Goal: Task Accomplishment & Management: Manage account settings

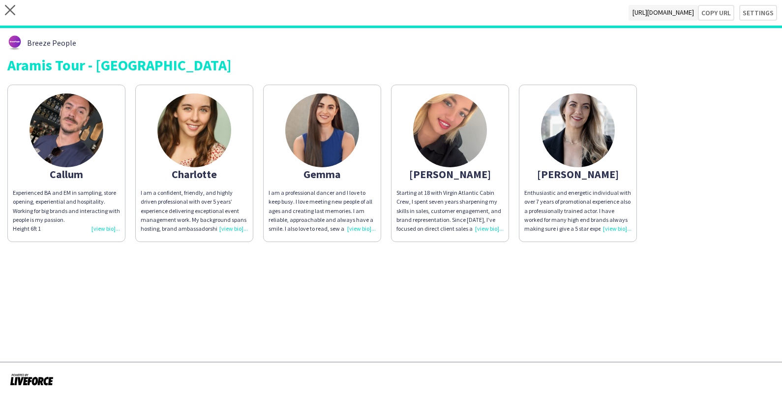
click at [427, 46] on div "Breeze People" at bounding box center [390, 42] width 767 height 15
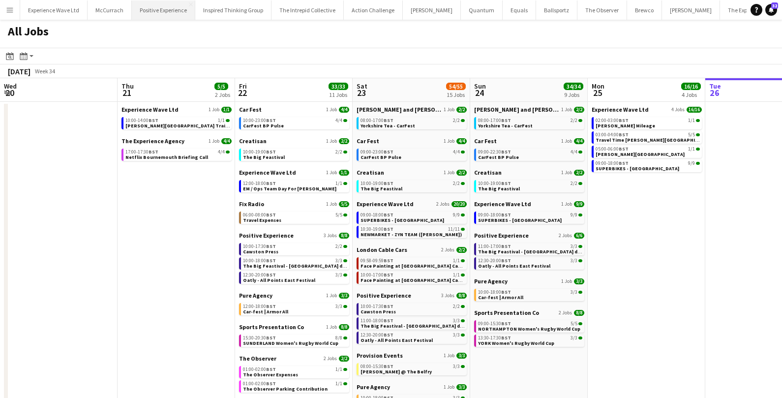
scroll to position [0, 269]
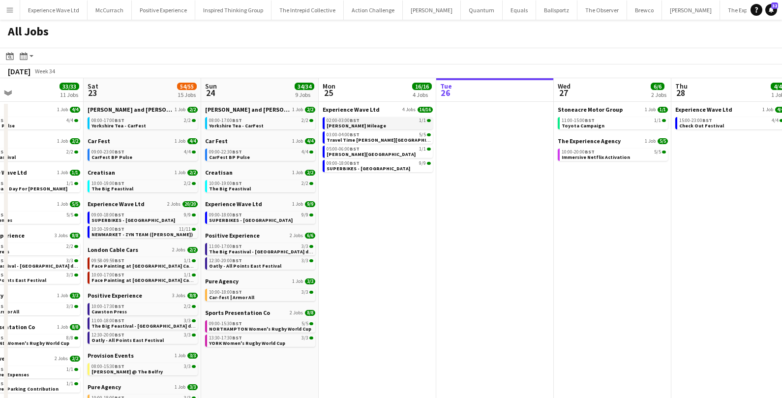
click at [348, 120] on span "02:00-03:00 BST" at bounding box center [343, 120] width 33 height 5
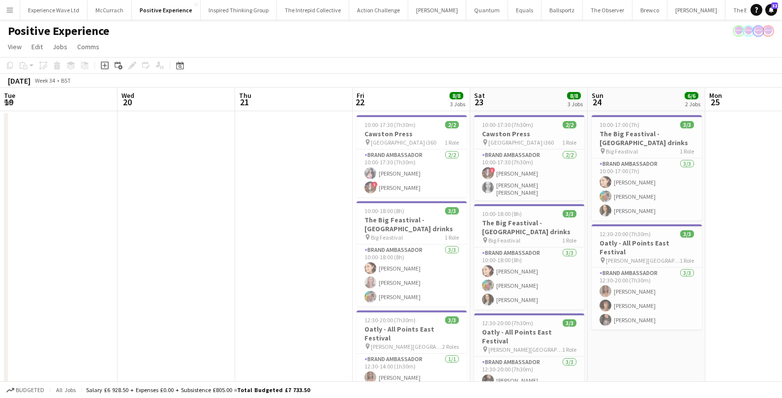
scroll to position [0, 298]
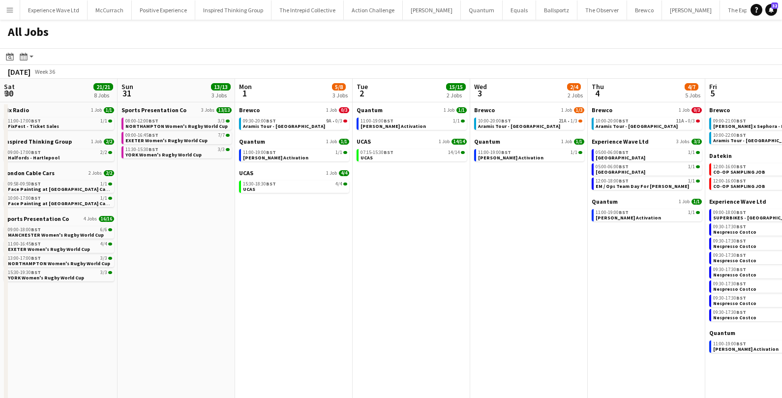
scroll to position [0, 341]
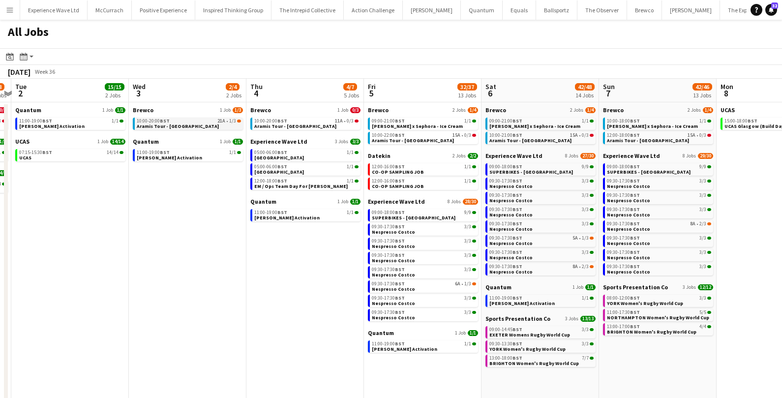
click at [183, 120] on div "10:00-20:00 BST 21A • 1/3" at bounding box center [189, 121] width 104 height 5
click at [16, 10] on button "Menu" at bounding box center [10, 10] width 20 height 20
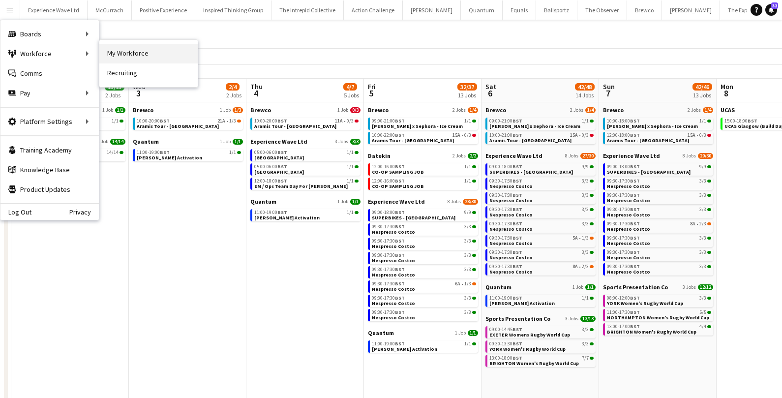
click at [129, 52] on link "My Workforce" at bounding box center [148, 54] width 98 height 20
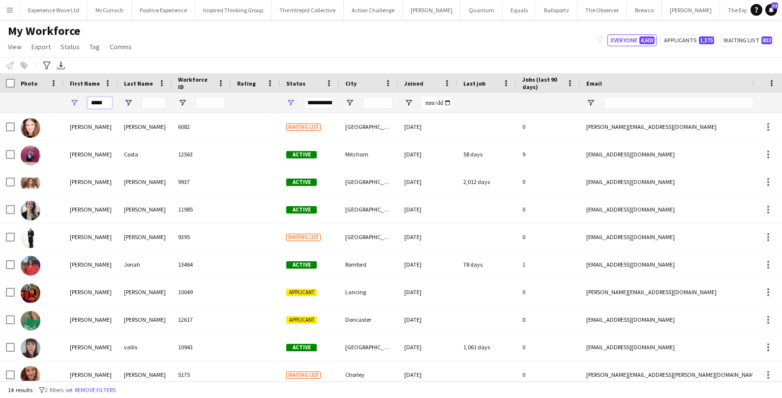
drag, startPoint x: 105, startPoint y: 104, endPoint x: 73, endPoint y: 103, distance: 31.5
click at [73, 103] on div "*****" at bounding box center [91, 103] width 54 height 20
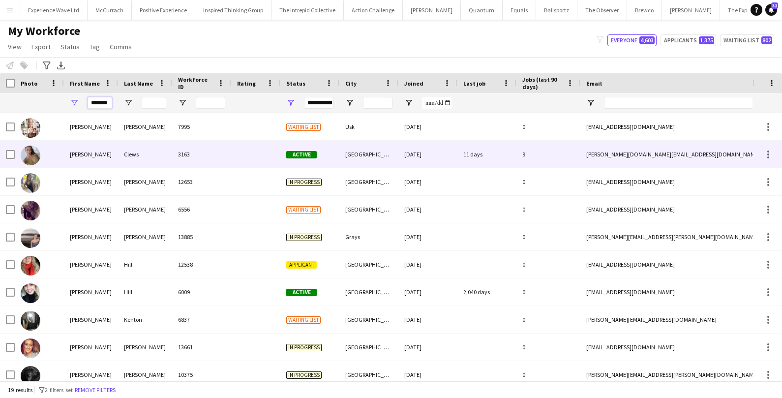
type input "*******"
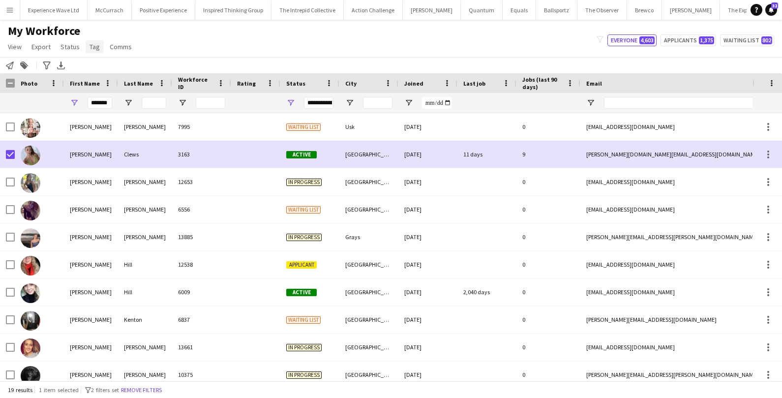
click at [95, 51] on span "Tag" at bounding box center [95, 46] width 10 height 9
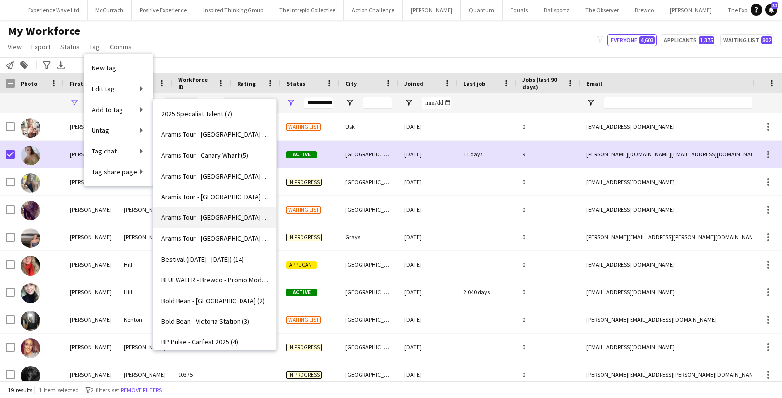
click at [203, 220] on span "Aramis Tour - LIVERPOOL (4)" at bounding box center [214, 217] width 107 height 9
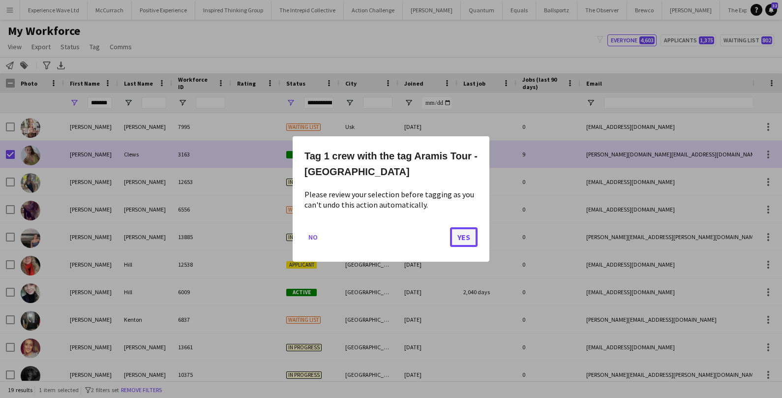
click at [454, 233] on button "Yes" at bounding box center [464, 237] width 28 height 20
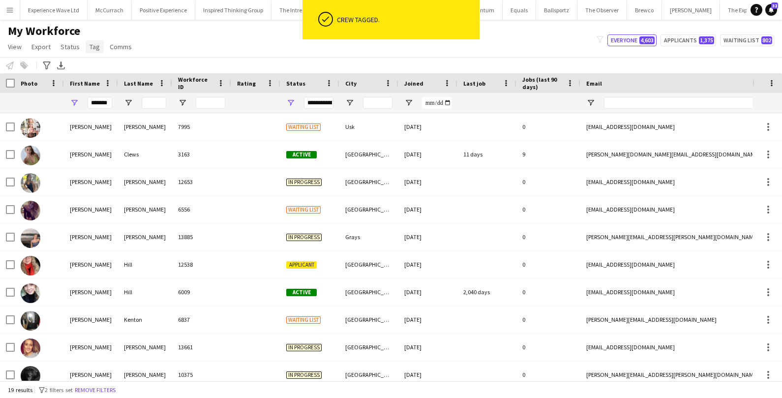
click at [90, 47] on span "Tag" at bounding box center [95, 46] width 10 height 9
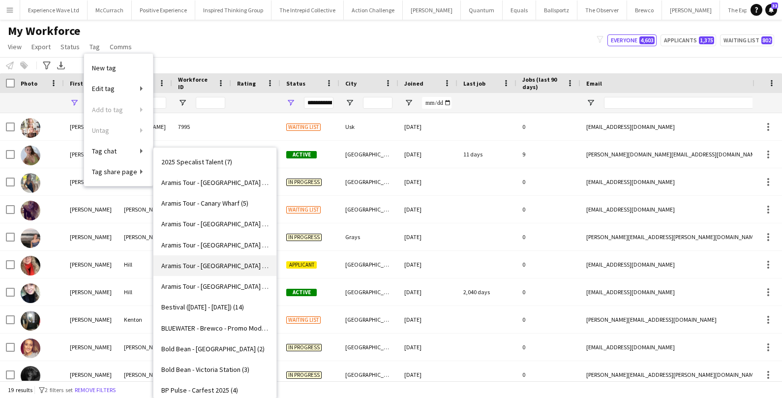
click at [218, 266] on span "Aramis Tour - LIVERPOOL (5)" at bounding box center [214, 265] width 107 height 9
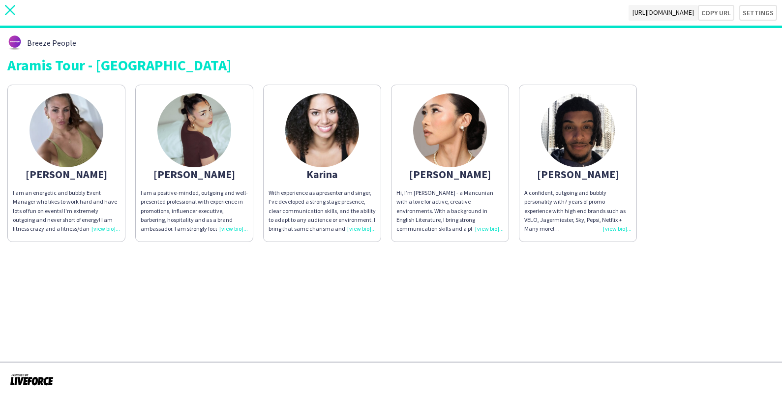
click at [9, 15] on app-icon "close" at bounding box center [10, 13] width 10 height 16
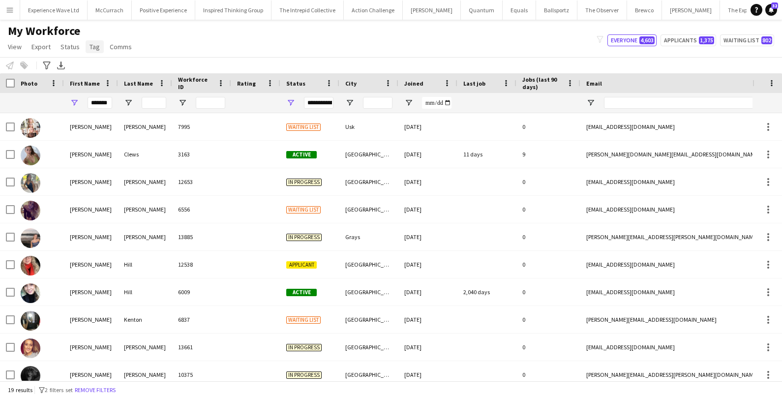
click at [90, 51] on span "Tag" at bounding box center [95, 46] width 10 height 9
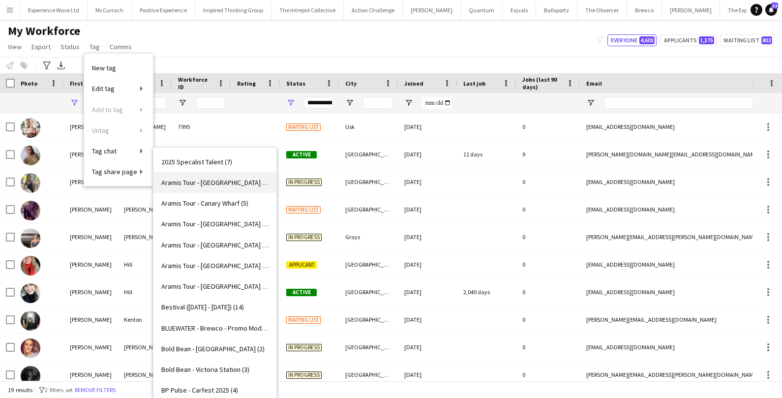
click at [216, 187] on link "Aramis Tour - BIRMINGHAM (5)" at bounding box center [214, 182] width 123 height 21
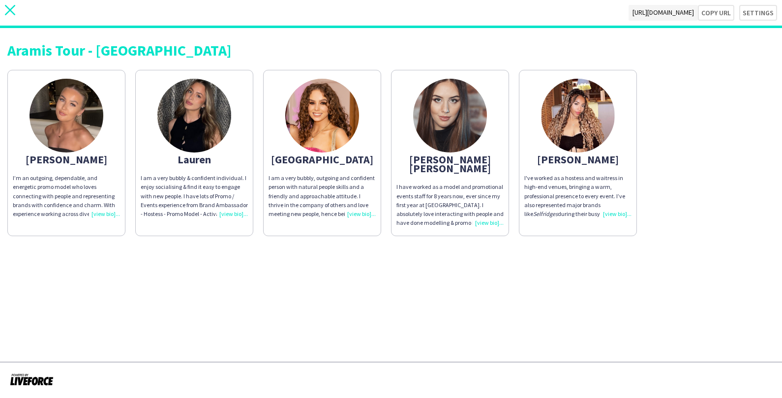
click at [7, 10] on icon "close" at bounding box center [10, 10] width 10 height 10
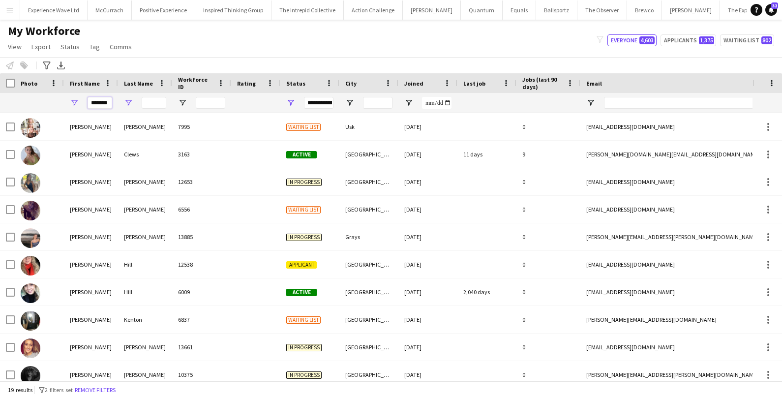
drag, startPoint x: 90, startPoint y: 101, endPoint x: 129, endPoint y: 100, distance: 38.4
click at [130, 101] on div "*******" at bounding box center [533, 103] width 1066 height 20
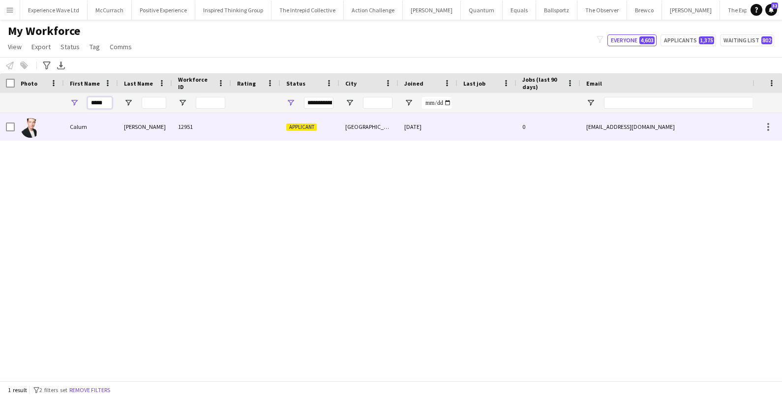
type input "*****"
click at [112, 133] on div "Calum" at bounding box center [91, 126] width 54 height 27
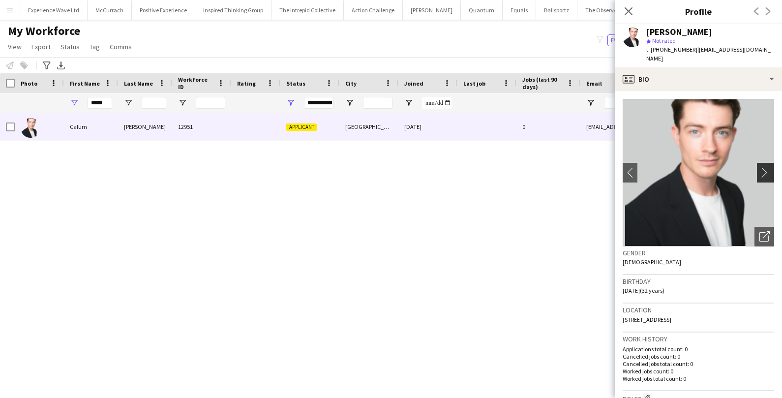
click at [763, 167] on app-icon "chevron-right" at bounding box center [766, 172] width 15 height 10
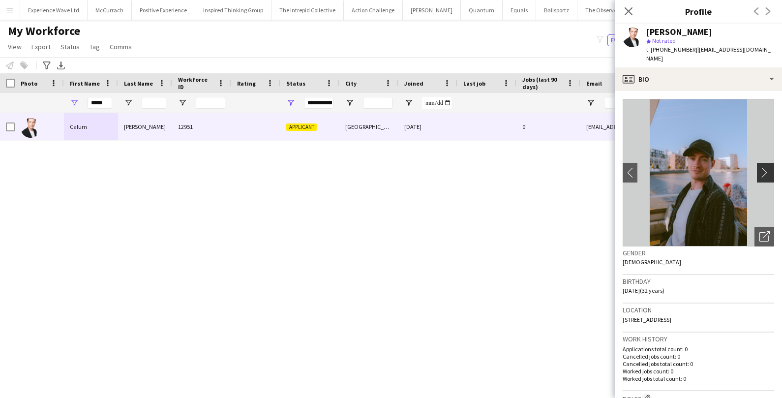
click at [763, 167] on app-icon "chevron-right" at bounding box center [766, 172] width 15 height 10
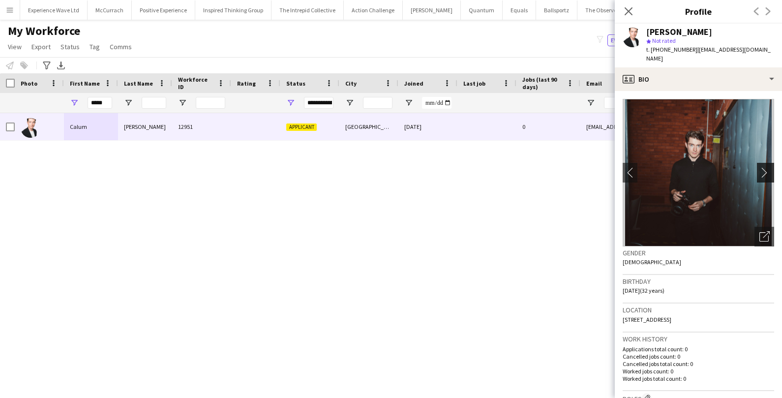
click at [763, 167] on app-icon "chevron-right" at bounding box center [766, 172] width 15 height 10
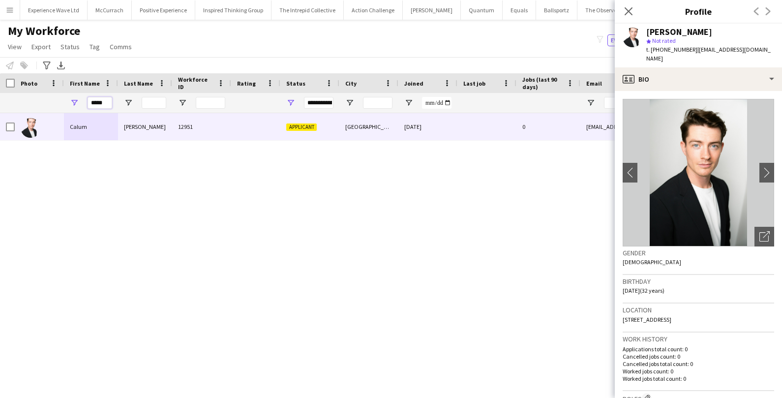
drag, startPoint x: 108, startPoint y: 103, endPoint x: 72, endPoint y: 102, distance: 35.4
click at [73, 103] on div "*****" at bounding box center [91, 103] width 54 height 20
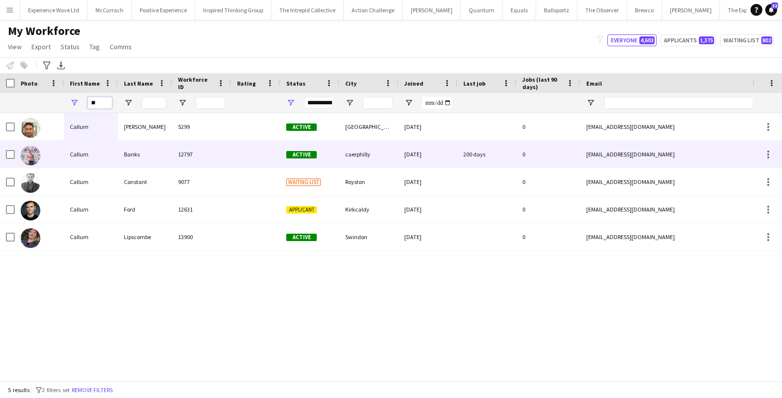
type input "*"
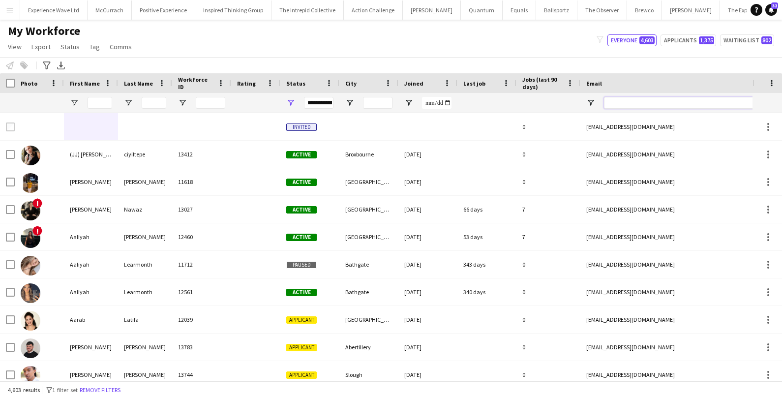
click at [631, 98] on input "Email Filter Input" at bounding box center [687, 103] width 167 height 12
paste input "**********"
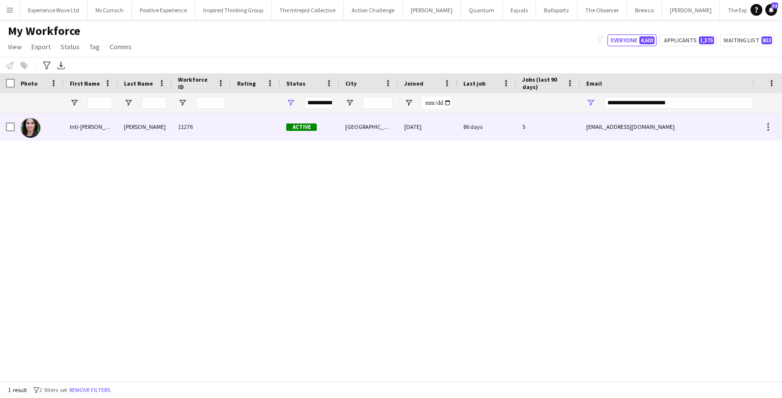
click at [222, 125] on div "11276" at bounding box center [201, 126] width 59 height 27
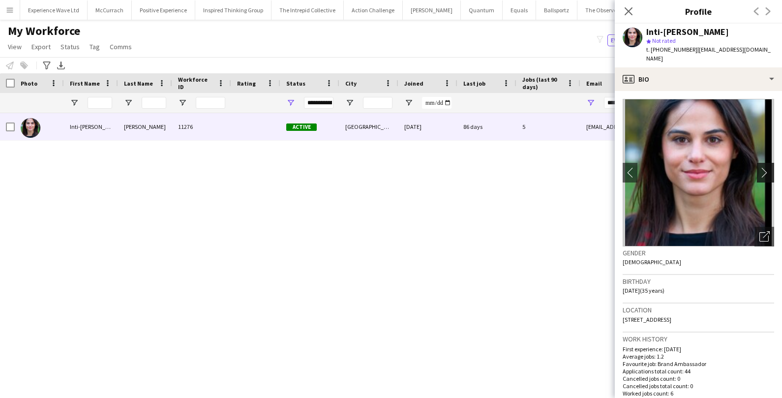
click at [771, 167] on app-icon "chevron-right" at bounding box center [766, 172] width 15 height 10
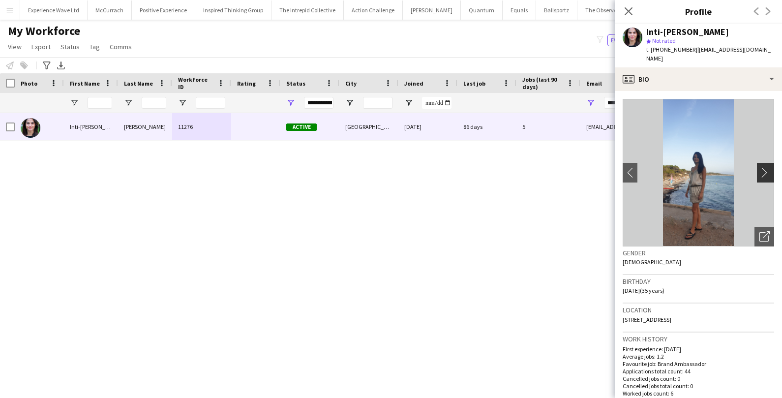
click at [767, 167] on app-icon "chevron-right" at bounding box center [766, 172] width 15 height 10
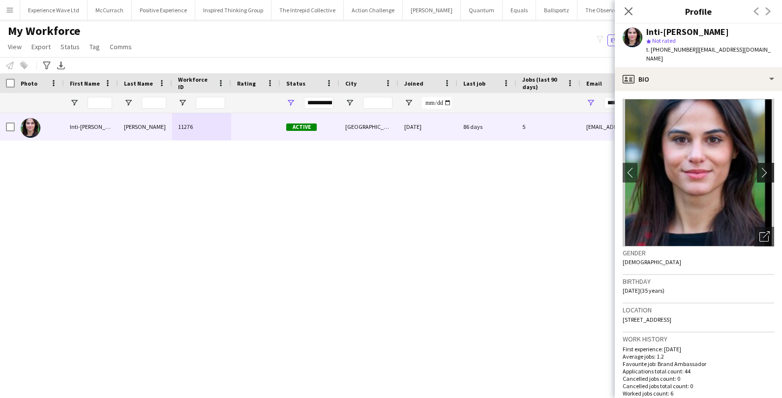
click at [767, 167] on app-icon "chevron-right" at bounding box center [766, 172] width 15 height 10
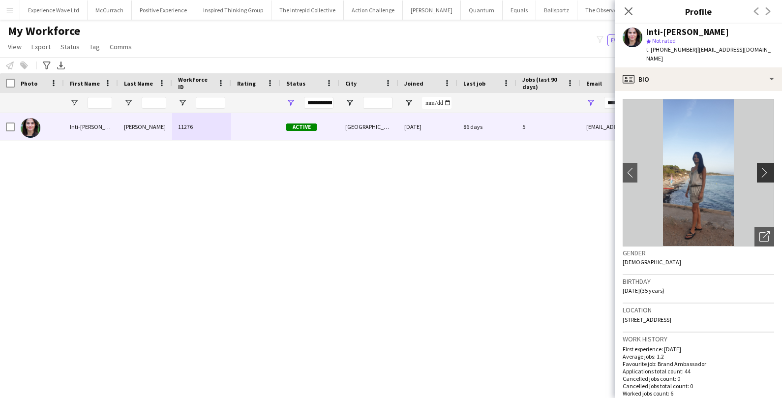
click at [767, 167] on app-icon "chevron-right" at bounding box center [766, 172] width 15 height 10
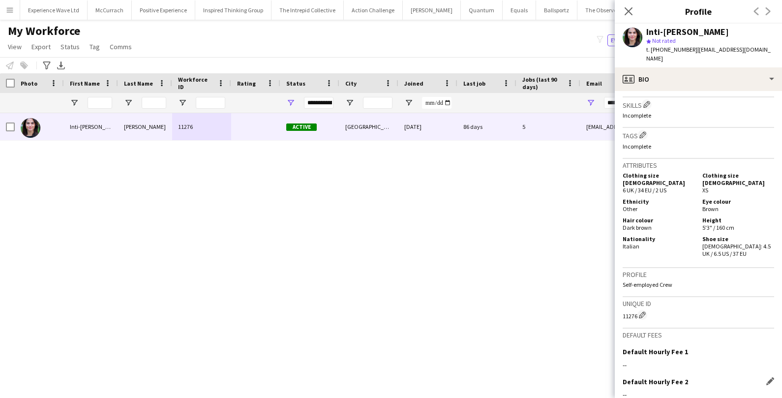
scroll to position [461, 0]
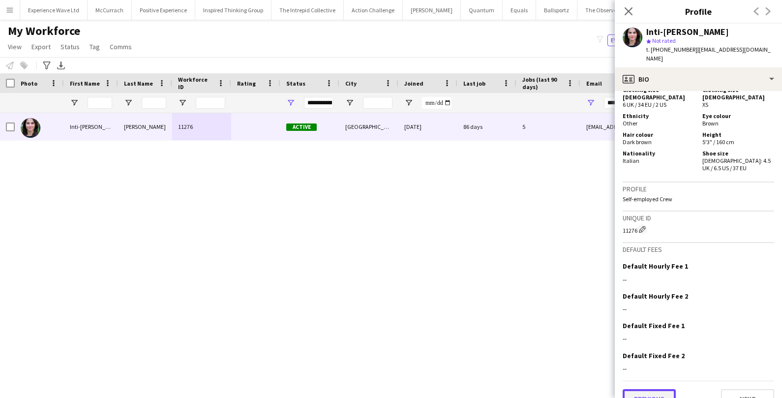
click at [633, 389] on button "Previous" at bounding box center [649, 399] width 53 height 20
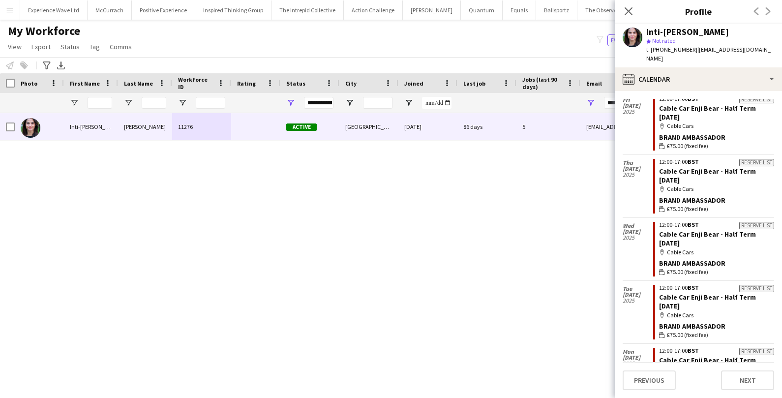
scroll to position [1054, 0]
click at [592, 220] on div "Inti-Denise Escalante 11276 Active London 06-02-2023 86 days 5 deniseescalante@…" at bounding box center [376, 247] width 752 height 268
click at [651, 378] on button "Previous" at bounding box center [649, 380] width 53 height 20
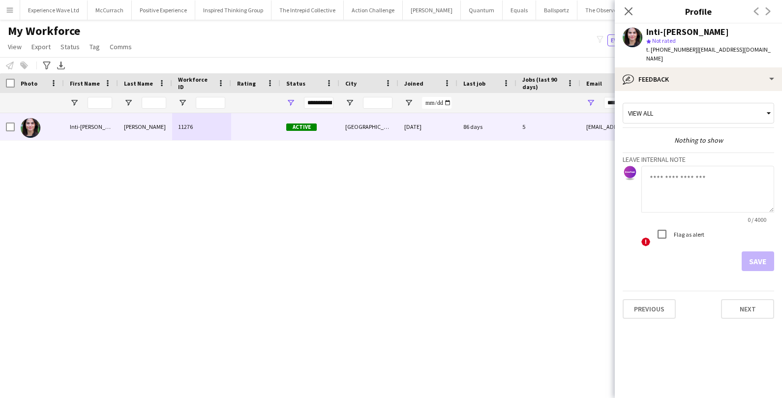
click at [631, 2] on div "Close pop-in" at bounding box center [629, 11] width 28 height 23
click at [627, 11] on icon "Close pop-in" at bounding box center [628, 10] width 9 height 9
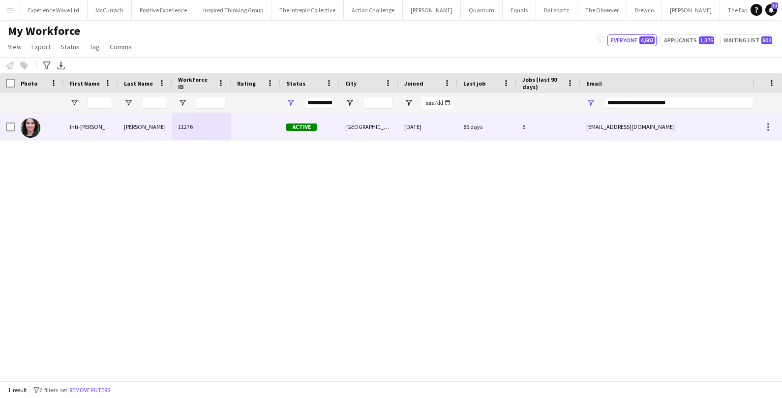
click at [489, 128] on div "86 days" at bounding box center [486, 126] width 59 height 27
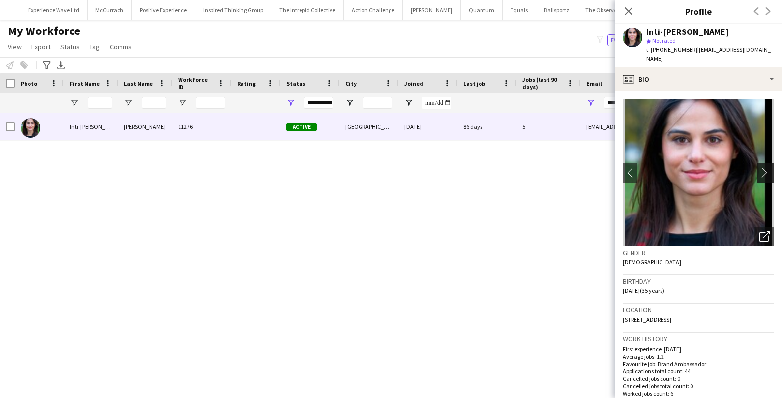
click at [766, 167] on app-icon "chevron-right" at bounding box center [766, 172] width 15 height 10
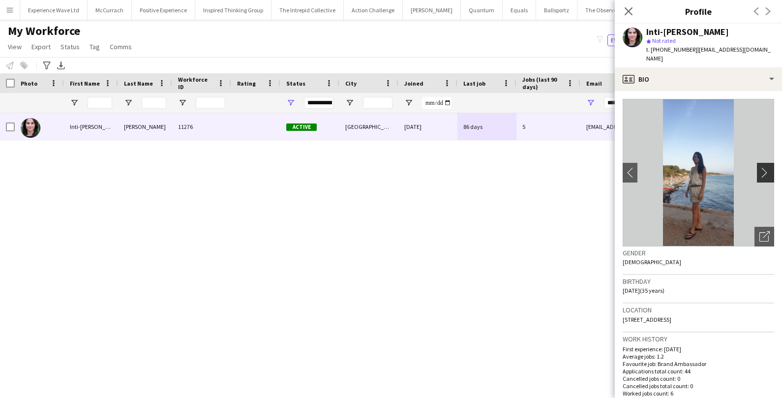
click at [766, 167] on app-icon "chevron-right" at bounding box center [766, 172] width 15 height 10
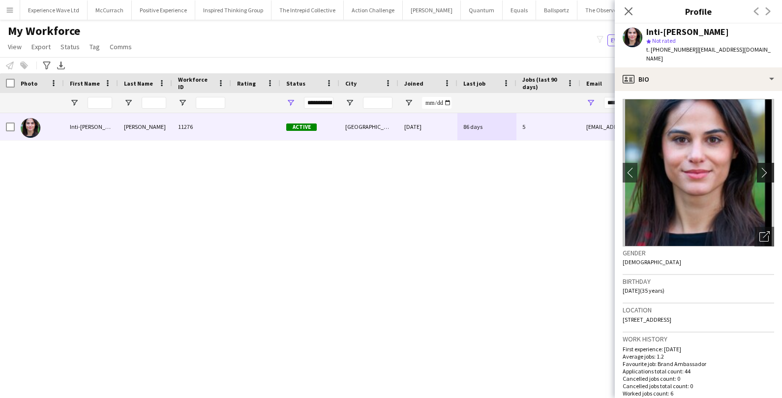
click at [766, 167] on app-icon "chevron-right" at bounding box center [766, 172] width 15 height 10
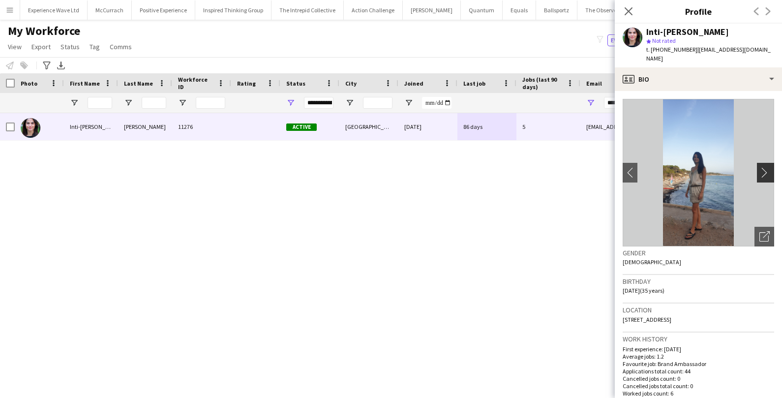
click at [766, 167] on app-icon "chevron-right" at bounding box center [766, 172] width 15 height 10
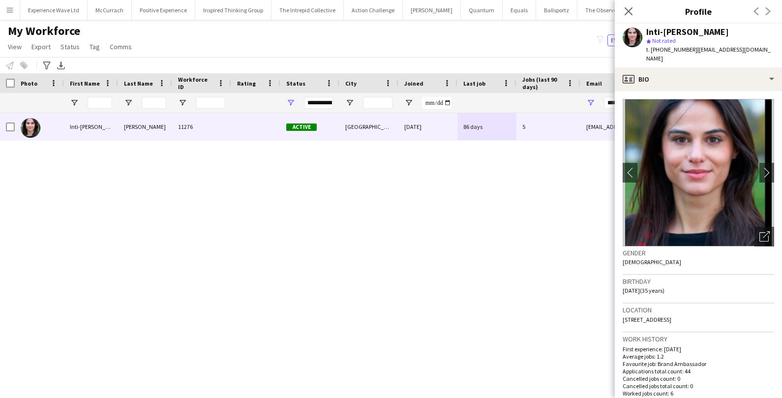
click at [321, 52] on div "My Workforce View Views Default view New view Update view Delete view Edit name…" at bounding box center [391, 40] width 782 height 33
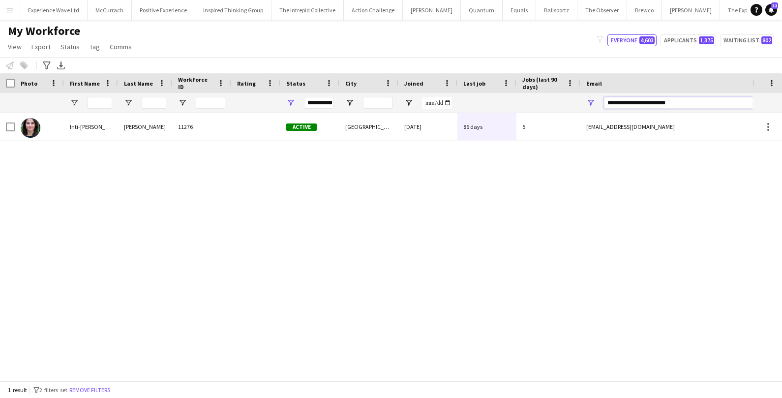
drag, startPoint x: 699, startPoint y: 103, endPoint x: 541, endPoint y: 92, distance: 158.8
click at [541, 92] on div "Workforce Details Photo First Name" at bounding box center [533, 93] width 1066 height 40
paste input "Email Filter Input"
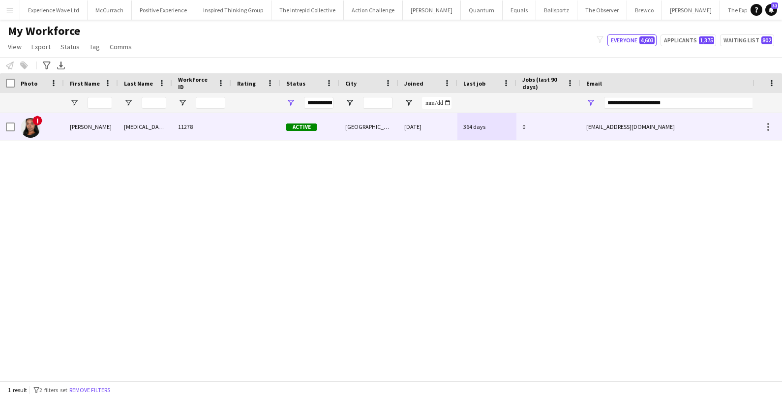
click at [426, 120] on div "06-02-2023" at bounding box center [427, 126] width 59 height 27
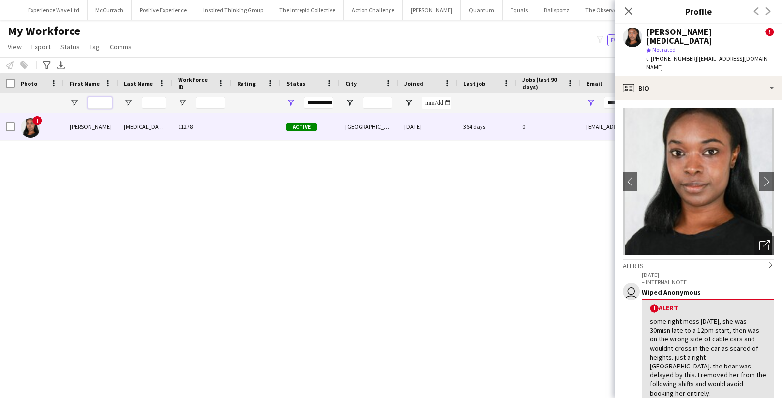
click at [102, 103] on input "First Name Filter Input" at bounding box center [100, 103] width 25 height 12
click at [608, 102] on input "**********" at bounding box center [687, 103] width 167 height 12
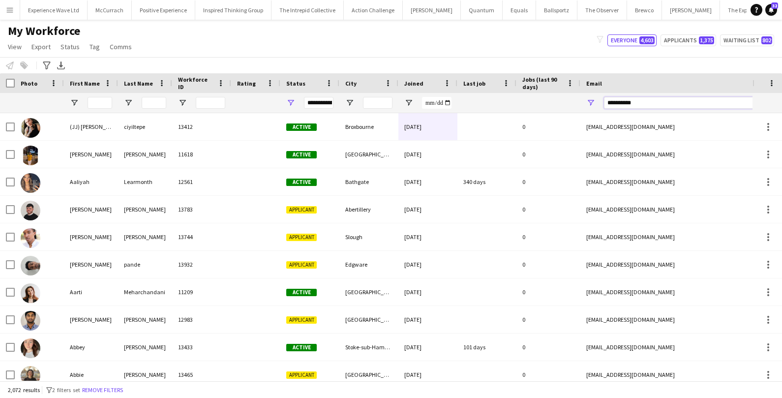
type input "**********"
click at [674, 96] on div "**********" at bounding box center [687, 103] width 167 height 20
drag, startPoint x: 656, startPoint y: 101, endPoint x: 597, endPoint y: 105, distance: 59.1
click at [597, 105] on div "**********" at bounding box center [678, 103] width 197 height 20
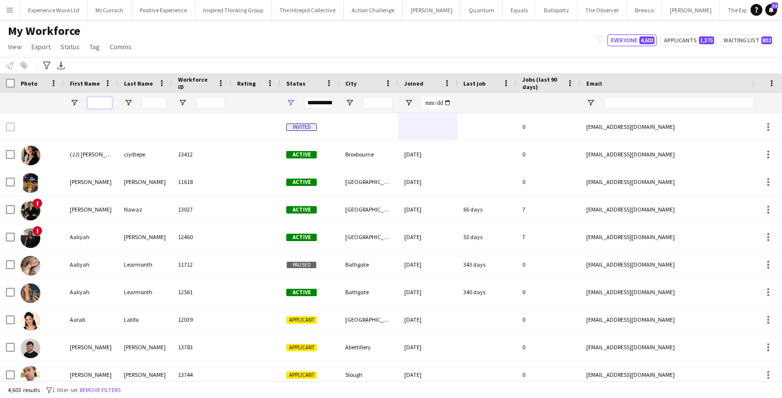
click at [100, 100] on input "First Name Filter Input" at bounding box center [100, 103] width 25 height 12
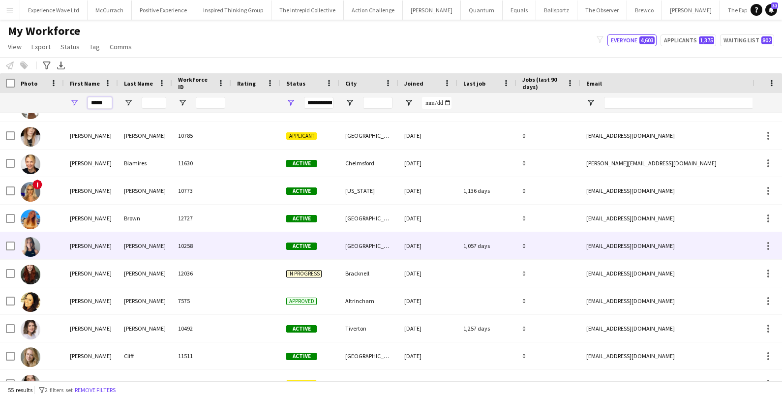
scroll to position [160, 0]
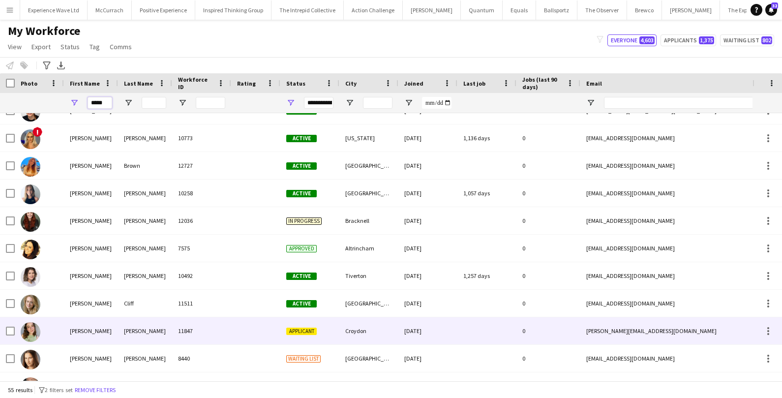
type input "*****"
click at [91, 326] on div "Hannah" at bounding box center [91, 330] width 54 height 27
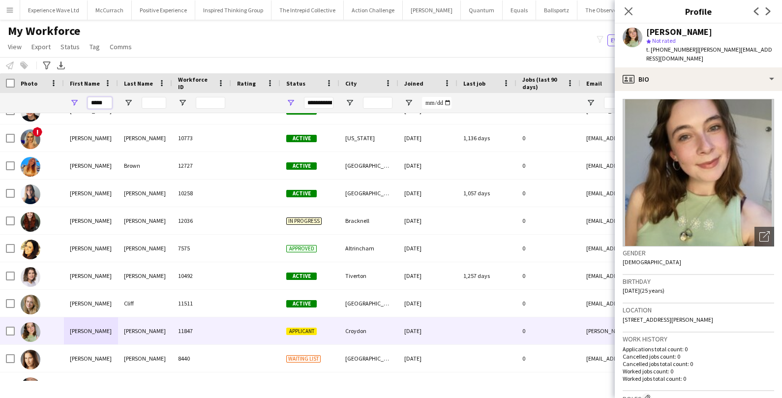
drag, startPoint x: 107, startPoint y: 101, endPoint x: 70, endPoint y: 102, distance: 36.9
click at [70, 102] on div "*****" at bounding box center [91, 103] width 54 height 20
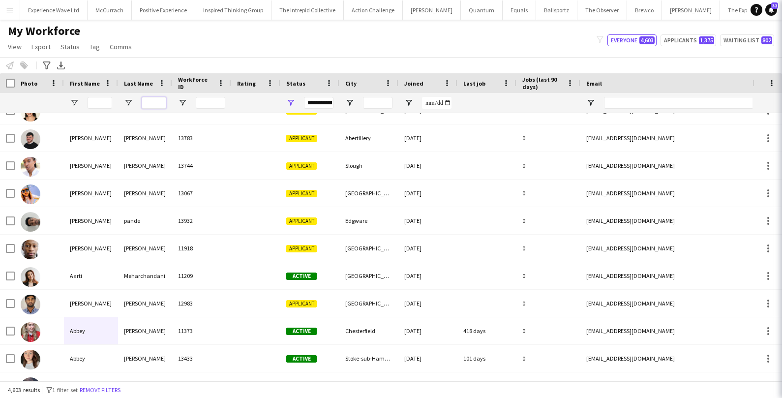
click at [148, 103] on input "Last Name Filter Input" at bounding box center [154, 103] width 25 height 12
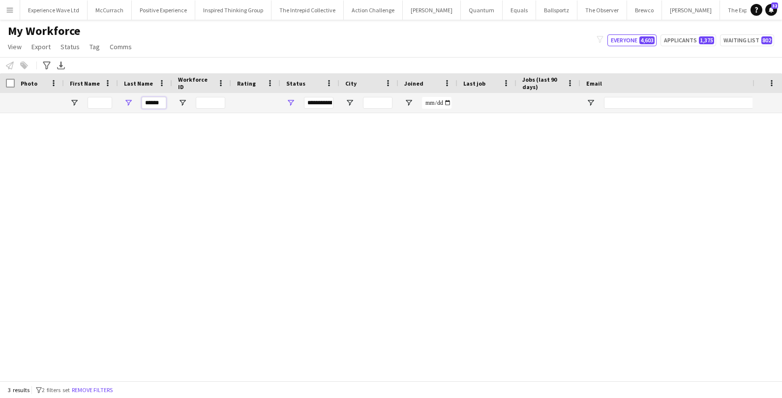
scroll to position [0, 0]
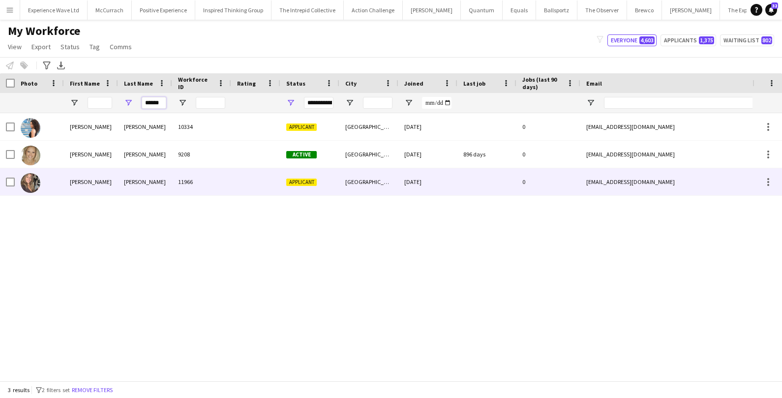
type input "******"
click at [114, 181] on div "Rachel" at bounding box center [91, 181] width 54 height 27
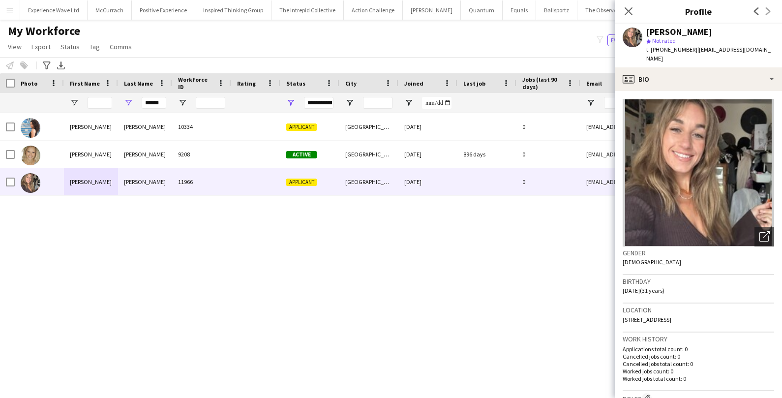
click at [621, 13] on div "Close pop-in" at bounding box center [629, 11] width 28 height 23
click at [629, 13] on icon "Close pop-in" at bounding box center [628, 10] width 9 height 9
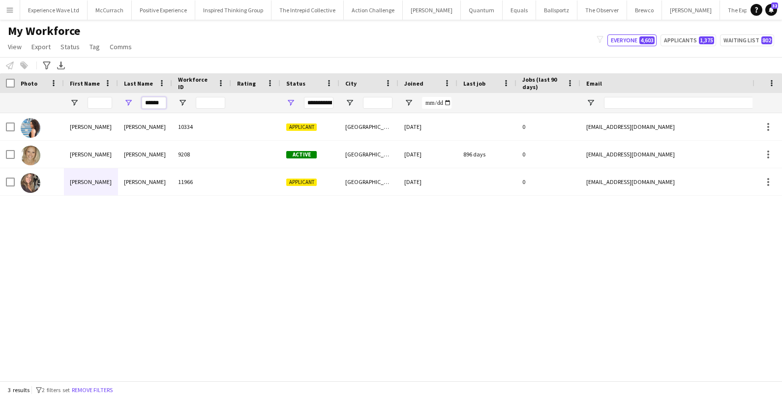
drag, startPoint x: 162, startPoint y: 104, endPoint x: 114, endPoint y: 104, distance: 48.7
click at [114, 104] on div "******" at bounding box center [533, 103] width 1066 height 20
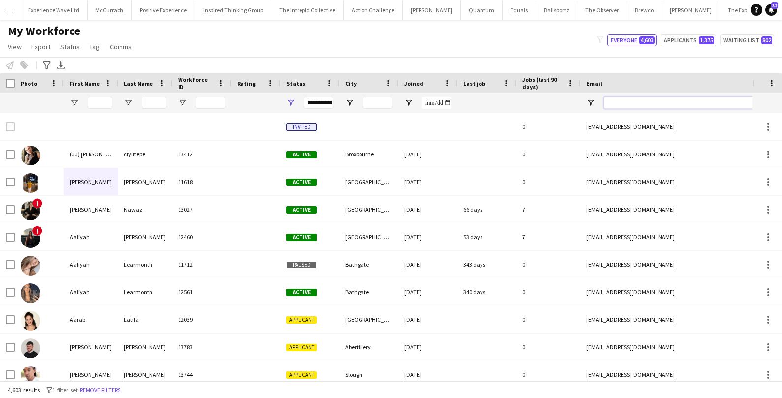
click at [632, 103] on input "Email Filter Input" at bounding box center [687, 103] width 167 height 12
paste input "**********"
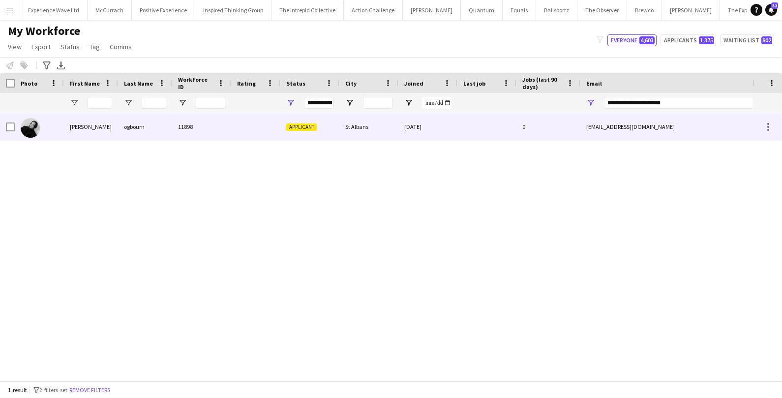
click at [616, 118] on div "emilyogbourn@gmail.com" at bounding box center [678, 126] width 197 height 27
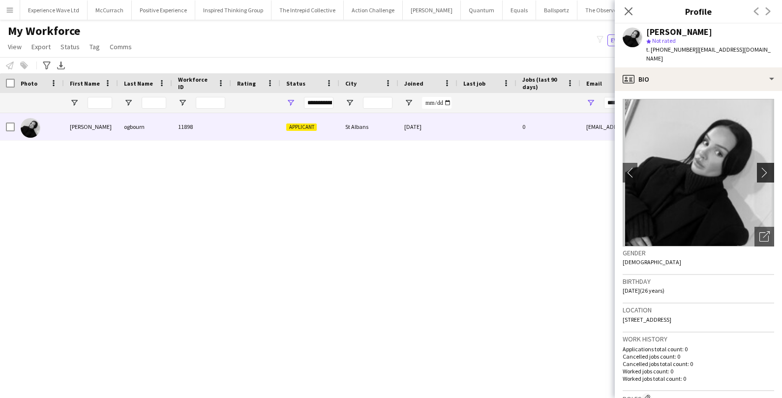
click at [769, 167] on app-icon "chevron-right" at bounding box center [766, 172] width 15 height 10
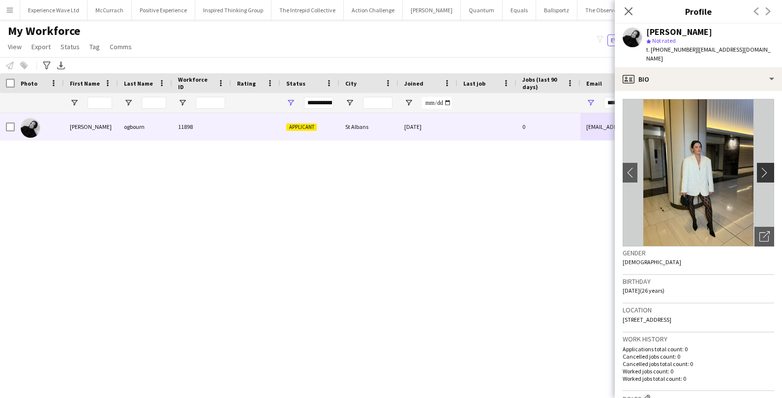
click at [769, 167] on app-icon "chevron-right" at bounding box center [766, 172] width 15 height 10
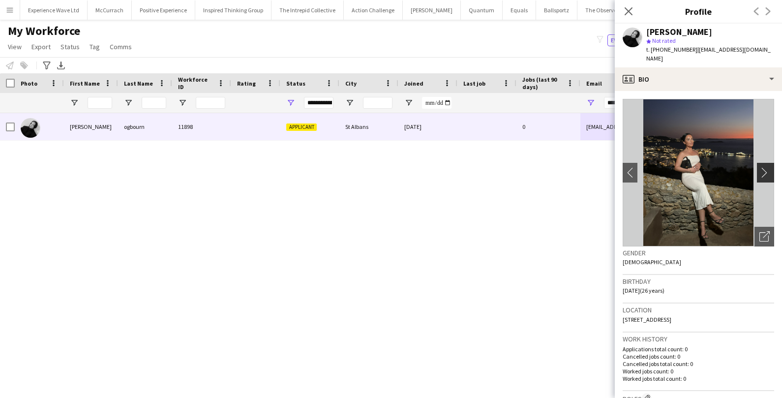
click at [769, 167] on app-icon "chevron-right" at bounding box center [766, 172] width 15 height 10
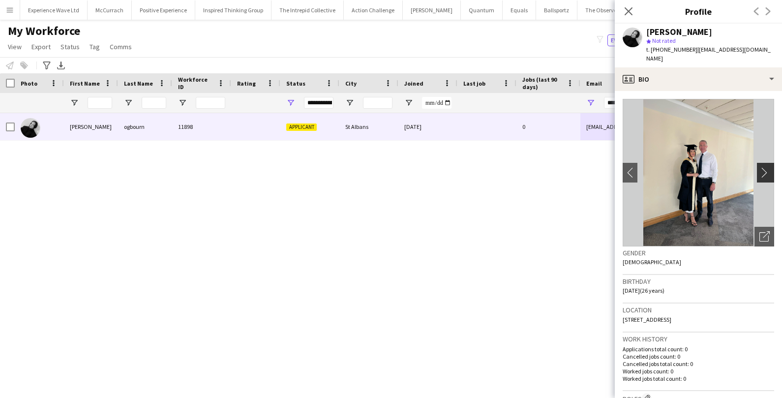
click at [769, 167] on app-icon "chevron-right" at bounding box center [766, 172] width 15 height 10
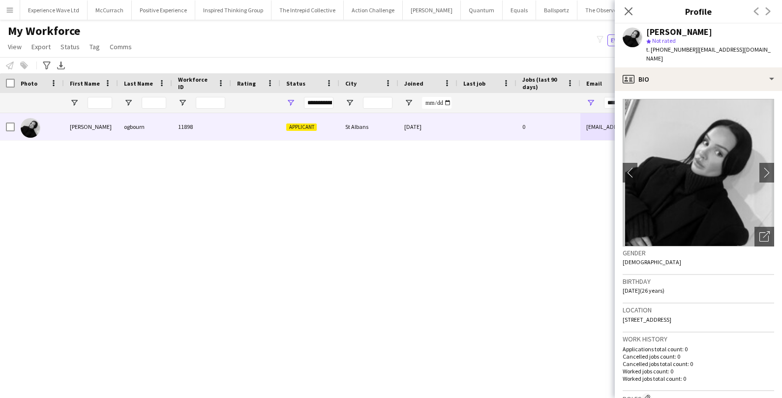
click at [579, 60] on div "Notify workforce Add to tag Select at least one crew to tag him or her. Advance…" at bounding box center [391, 65] width 782 height 16
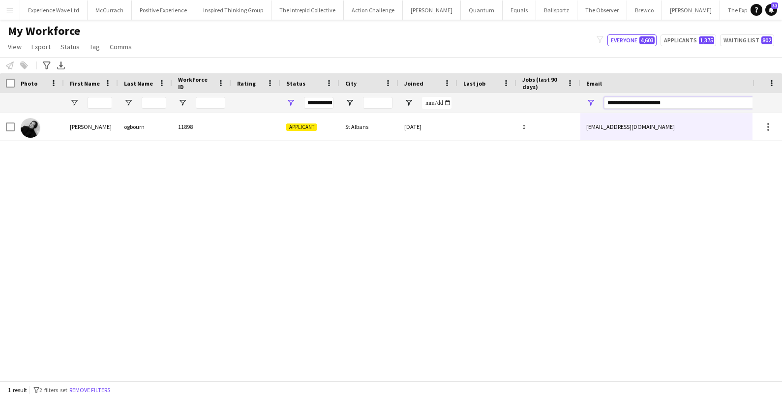
click at [626, 102] on input "**********" at bounding box center [687, 103] width 167 height 12
type input "**********"
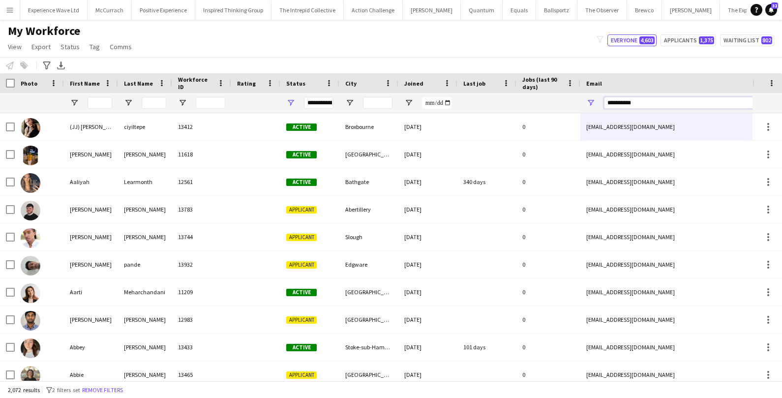
drag, startPoint x: 678, startPoint y: 107, endPoint x: 597, endPoint y: 100, distance: 81.4
click at [597, 100] on div "**********" at bounding box center [678, 103] width 197 height 20
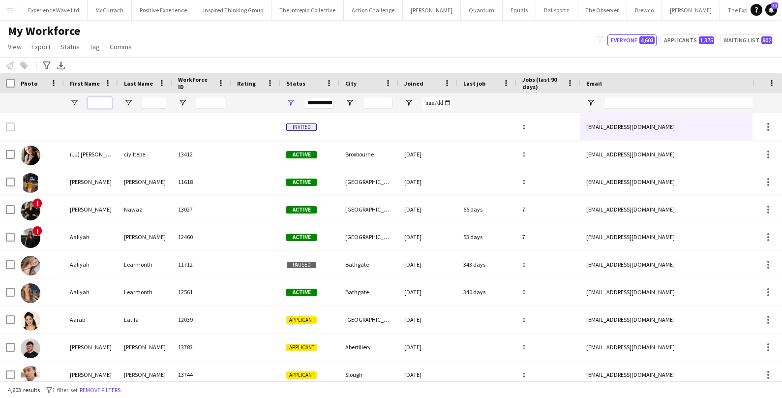
click at [101, 101] on input "First Name Filter Input" at bounding box center [100, 103] width 25 height 12
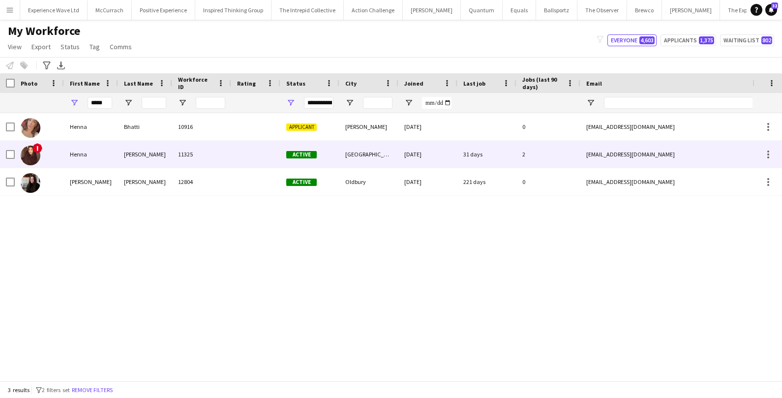
click at [89, 165] on div "Henna" at bounding box center [91, 154] width 54 height 27
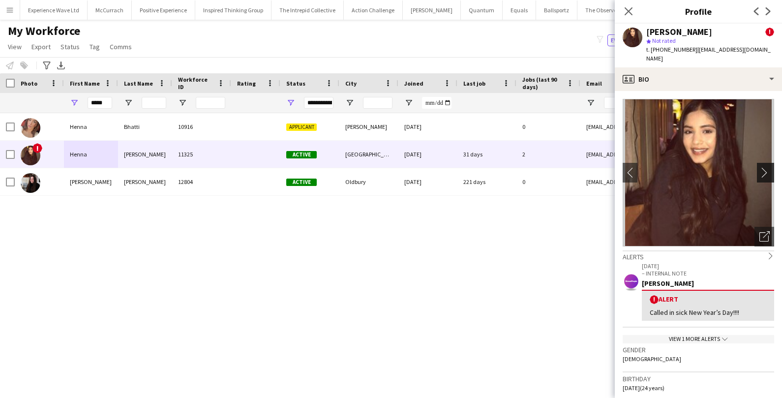
click at [770, 167] on app-icon "chevron-right" at bounding box center [766, 172] width 15 height 10
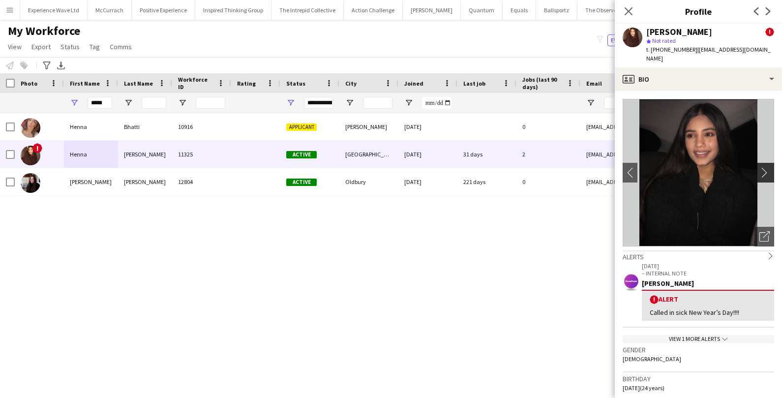
click at [770, 167] on app-icon "chevron-right" at bounding box center [766, 172] width 15 height 10
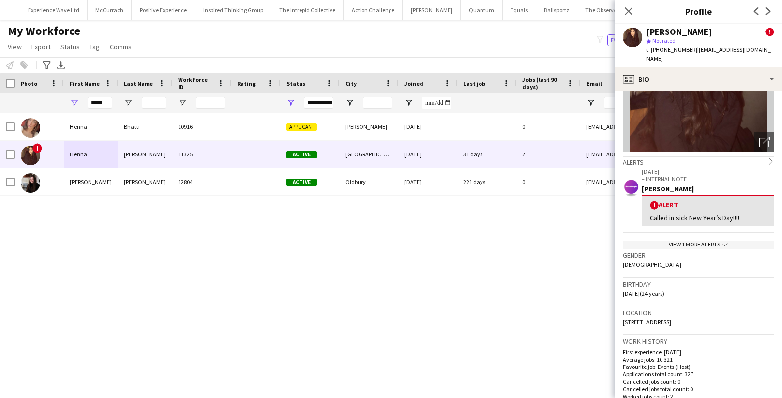
scroll to position [93, 0]
click at [110, 104] on input "*****" at bounding box center [100, 103] width 25 height 12
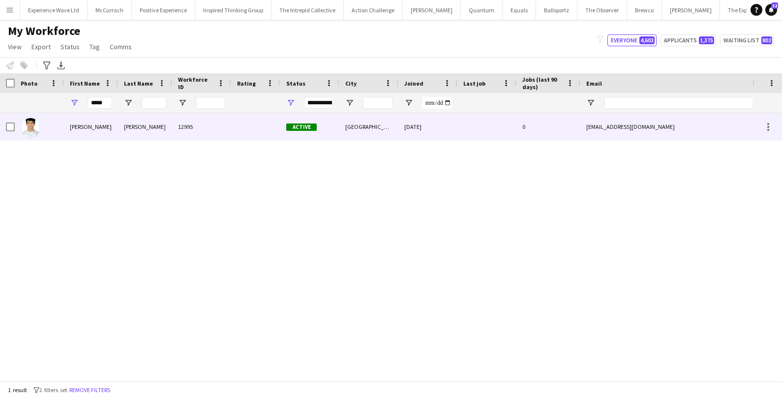
click at [108, 133] on div "Parth" at bounding box center [91, 126] width 54 height 27
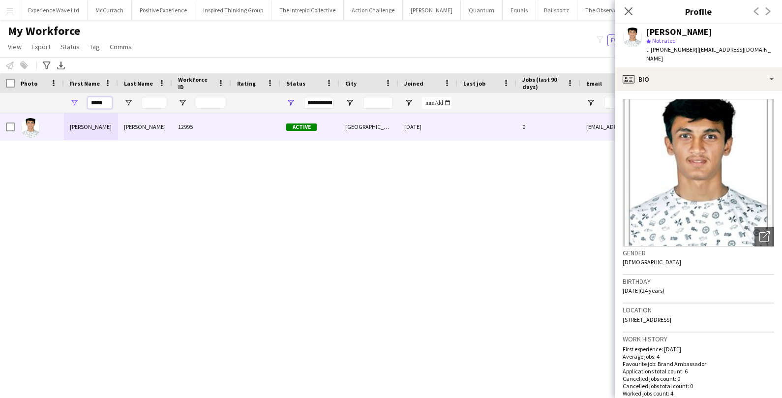
drag, startPoint x: 105, startPoint y: 104, endPoint x: 76, endPoint y: 104, distance: 29.0
click at [76, 104] on div "*****" at bounding box center [91, 103] width 54 height 20
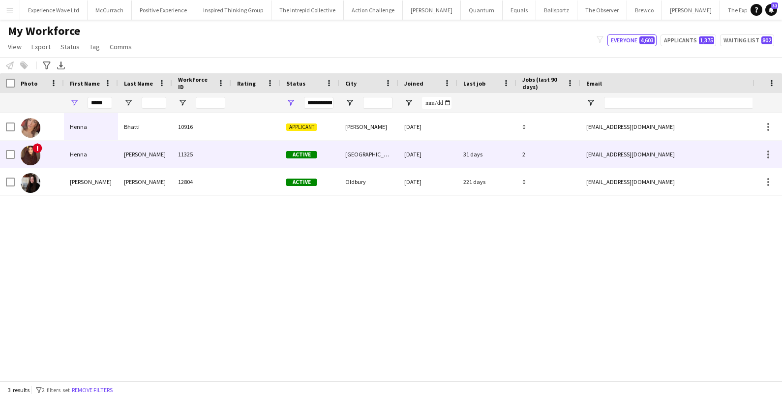
click at [71, 151] on div "Henna" at bounding box center [91, 154] width 54 height 27
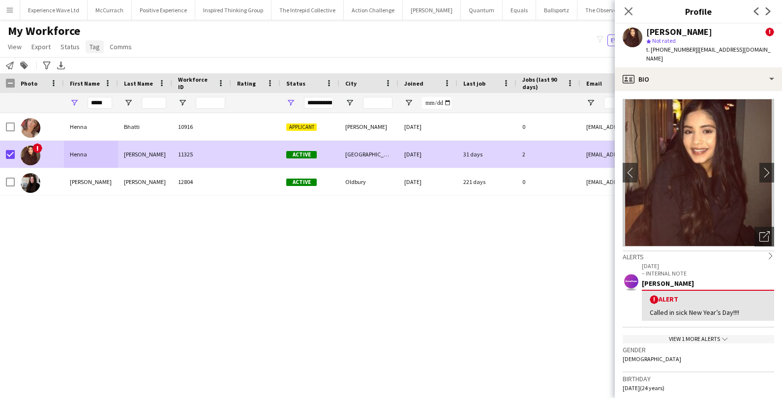
click at [96, 44] on span "Tag" at bounding box center [95, 46] width 10 height 9
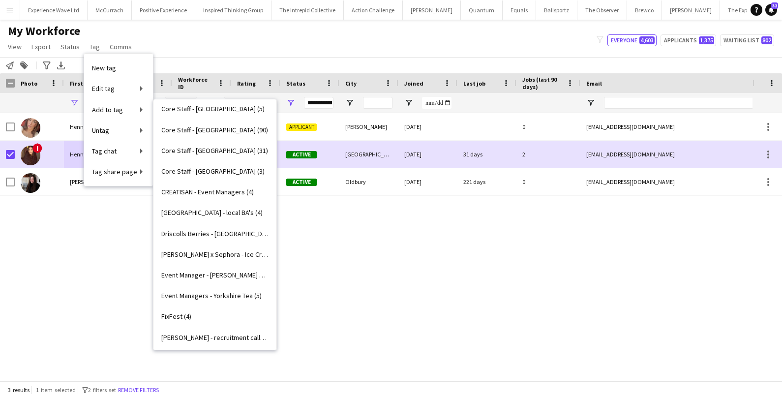
scroll to position [546, 0]
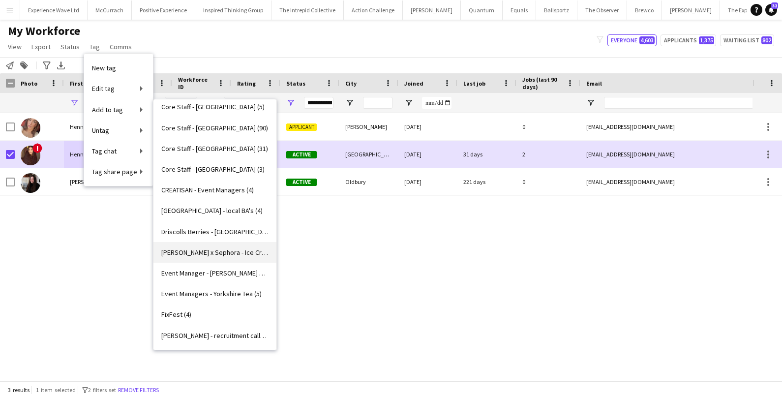
click at [199, 253] on span "Estée Lauder x Sephora - Ice Cream (4)" at bounding box center [214, 252] width 107 height 9
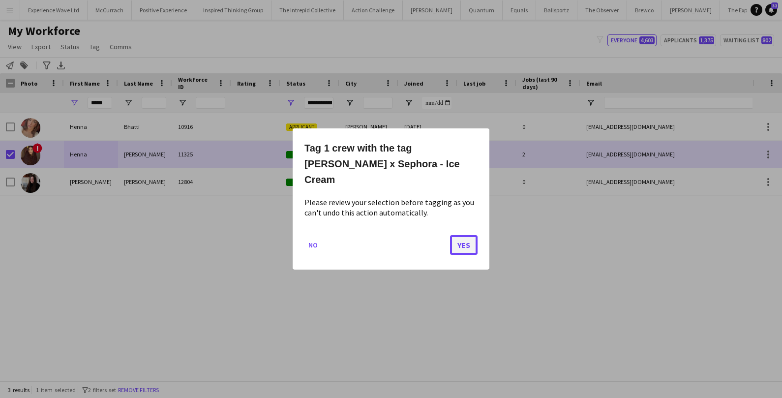
click at [468, 237] on button "Yes" at bounding box center [464, 245] width 28 height 20
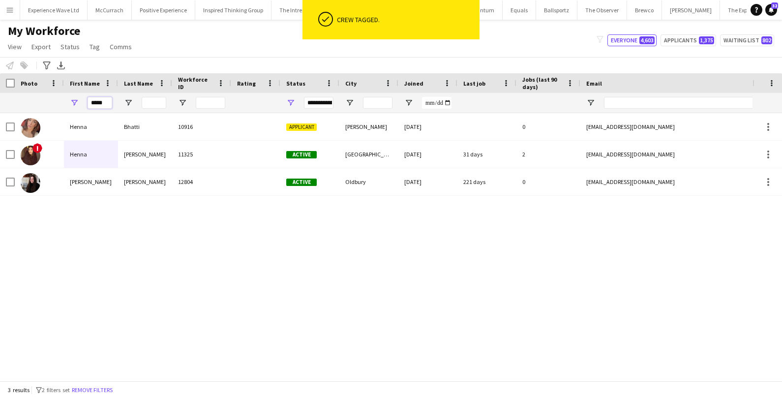
drag, startPoint x: 111, startPoint y: 101, endPoint x: 65, endPoint y: 101, distance: 45.2
click at [65, 101] on div "*****" at bounding box center [91, 103] width 54 height 20
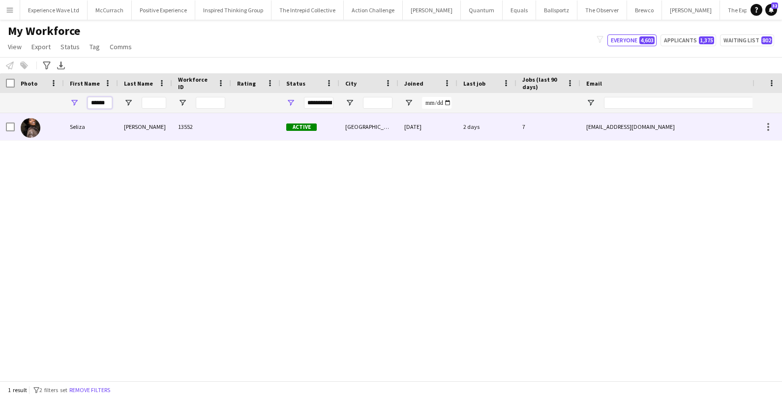
type input "******"
click at [77, 122] on div "Seliza" at bounding box center [91, 126] width 54 height 27
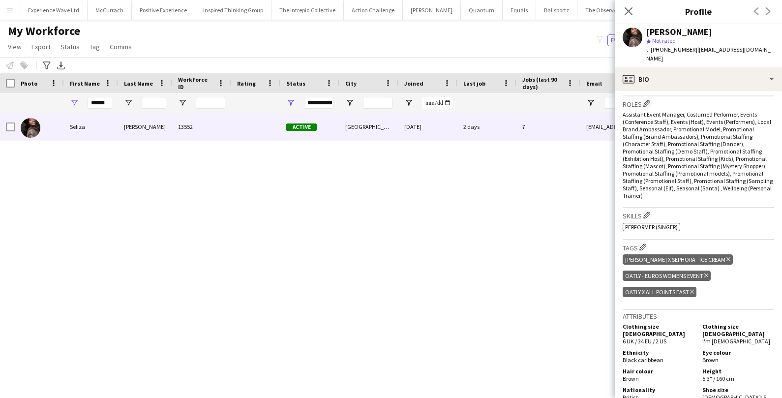
scroll to position [328, 0]
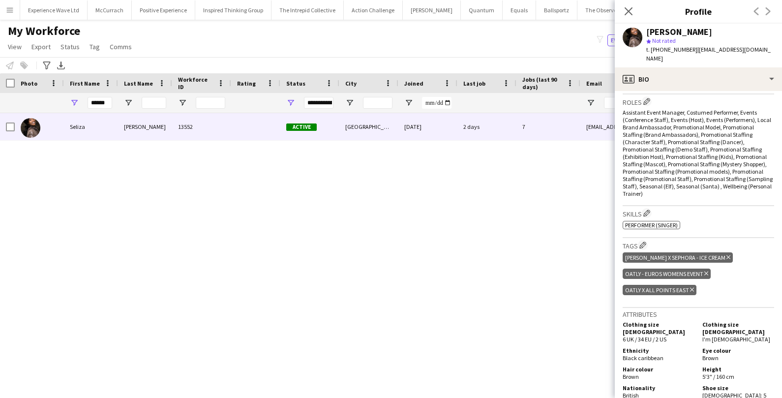
click at [727, 252] on div "Estée Lauder x Sephora - Ice Cream Delete tag" at bounding box center [678, 257] width 110 height 10
click at [726, 254] on icon "Delete tag" at bounding box center [728, 257] width 4 height 6
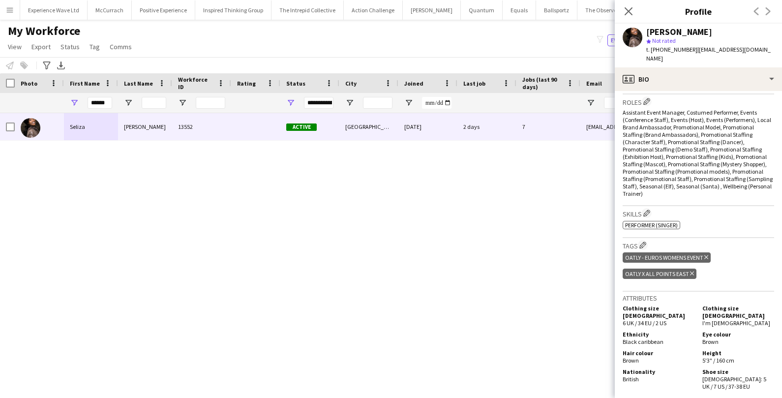
click at [457, 235] on div "Seliza Sebastian 13552 Active London 03-06-2025 2 days 7 seliza.sebastian@hotma…" at bounding box center [376, 247] width 752 height 268
click at [626, 17] on app-icon "Close pop-in" at bounding box center [629, 11] width 14 height 14
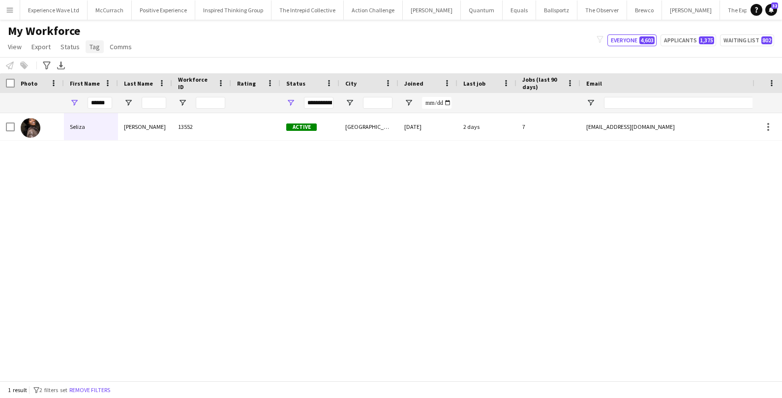
click at [95, 49] on span "Tag" at bounding box center [95, 46] width 10 height 9
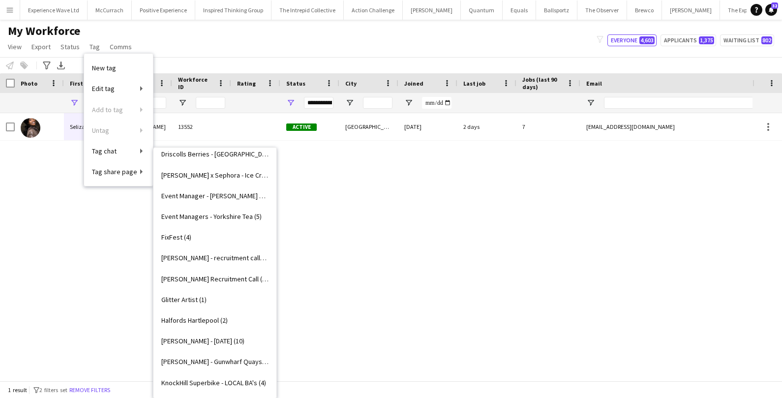
scroll to position [671, 0]
click at [214, 177] on span "Estée Lauder x Sephora - Ice Cream (4)" at bounding box center [214, 175] width 107 height 9
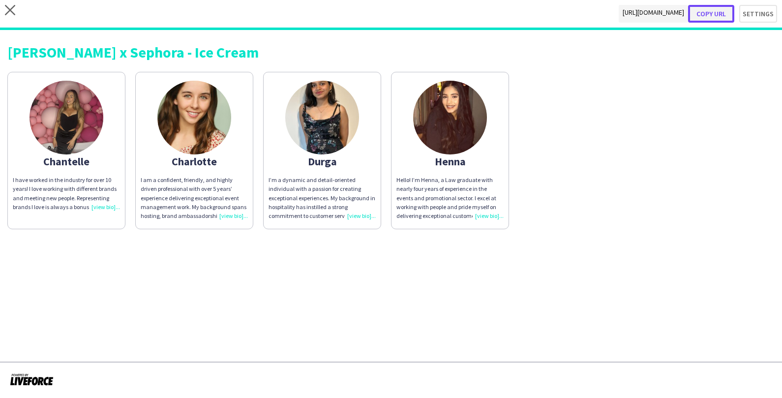
click at [716, 10] on button "Copy url" at bounding box center [711, 14] width 46 height 18
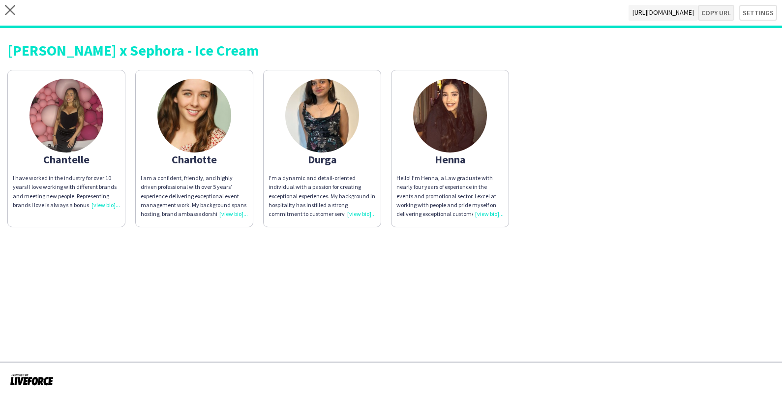
type textarea "**********"
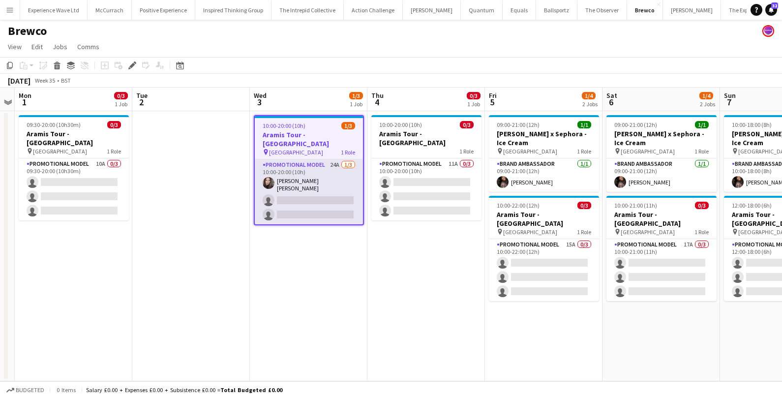
click at [324, 162] on app-card-role "Promotional Model 24A 1/3 10:00-20:00 (10h) Sarah Josephine Hartley single-neut…" at bounding box center [309, 191] width 108 height 65
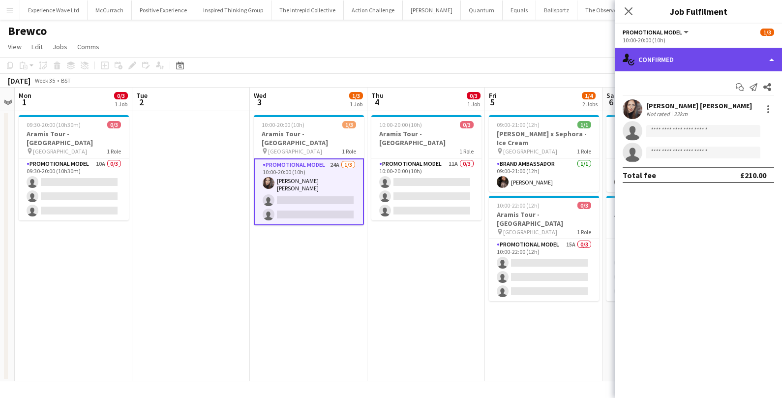
click at [696, 63] on div "single-neutral-actions-check-2 Confirmed" at bounding box center [698, 60] width 167 height 24
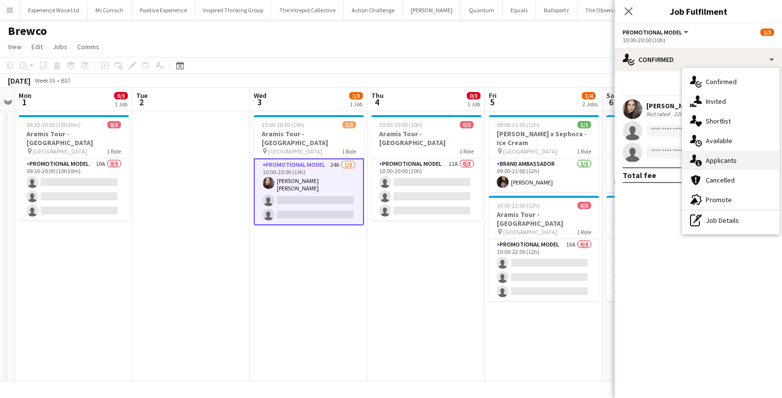
click at [717, 165] on div "single-neutral-actions-information Applicants" at bounding box center [730, 160] width 97 height 20
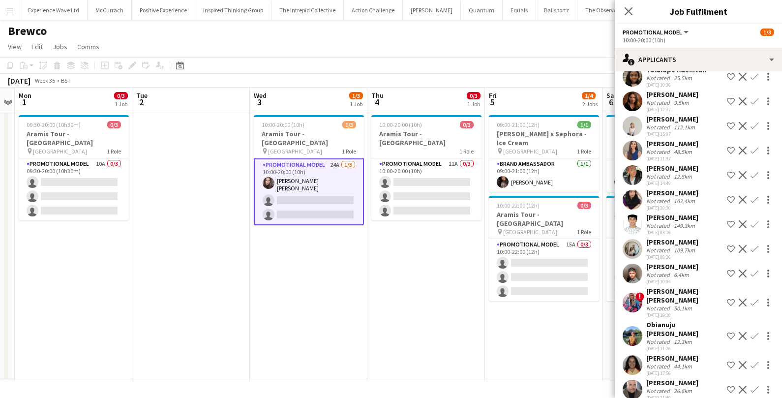
scroll to position [345, 0]
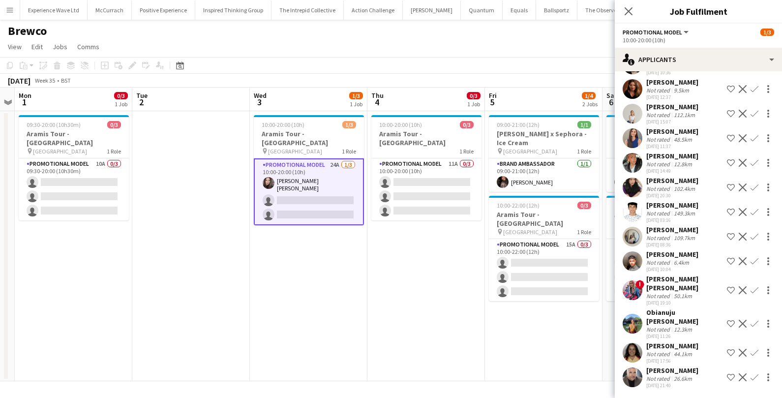
click at [668, 376] on div "Not rated" at bounding box center [659, 378] width 26 height 7
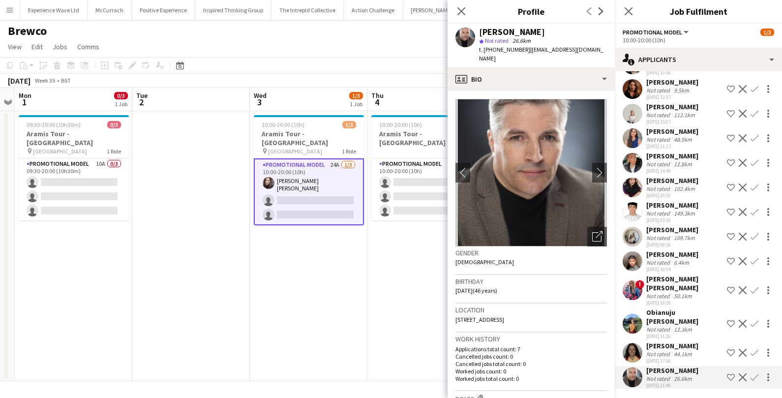
click at [668, 266] on div "Not rated" at bounding box center [659, 262] width 26 height 7
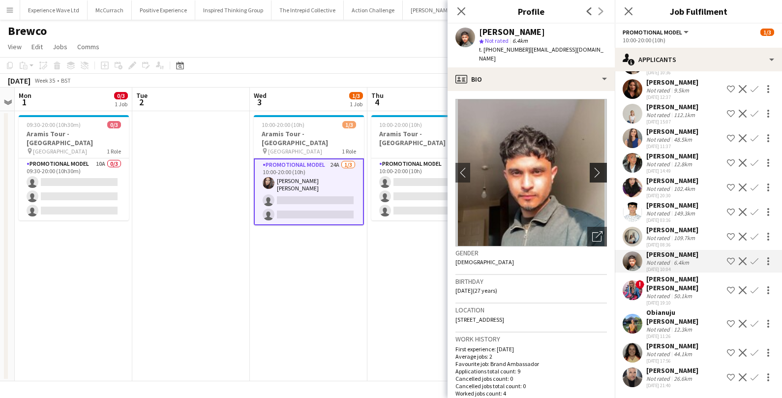
click at [601, 176] on app-icon "chevron-right" at bounding box center [599, 172] width 15 height 10
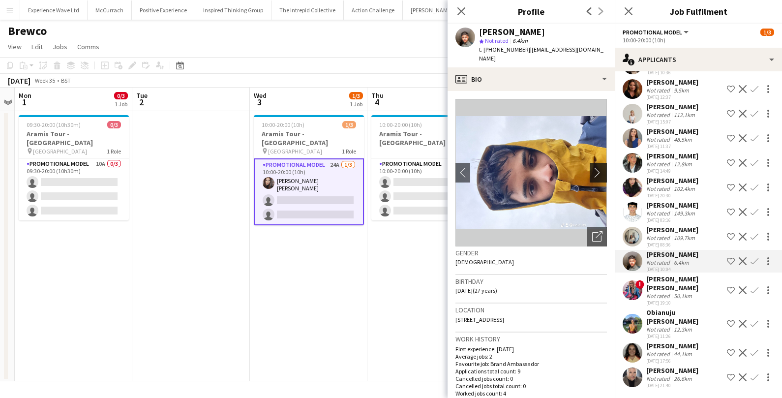
click at [601, 176] on app-icon "chevron-right" at bounding box center [599, 172] width 15 height 10
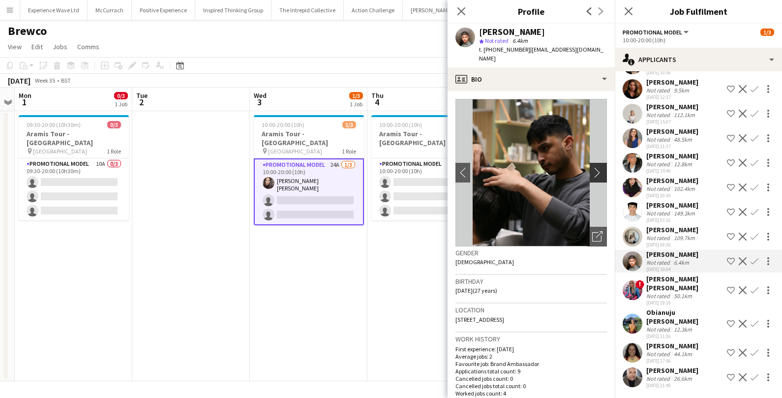
click at [601, 176] on app-icon "chevron-right" at bounding box center [599, 172] width 15 height 10
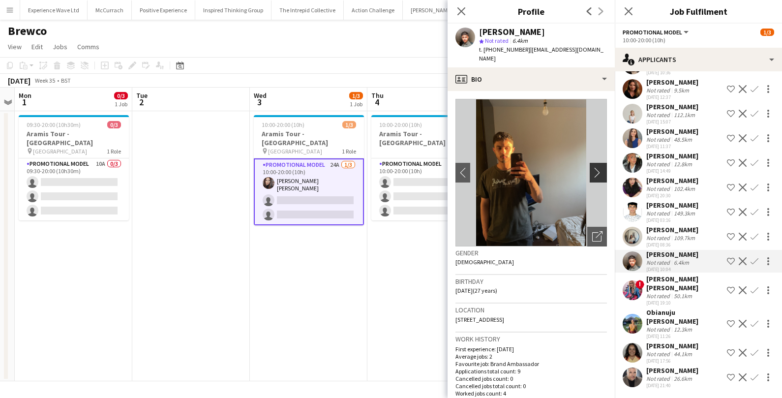
click at [601, 176] on app-icon "chevron-right" at bounding box center [599, 172] width 15 height 10
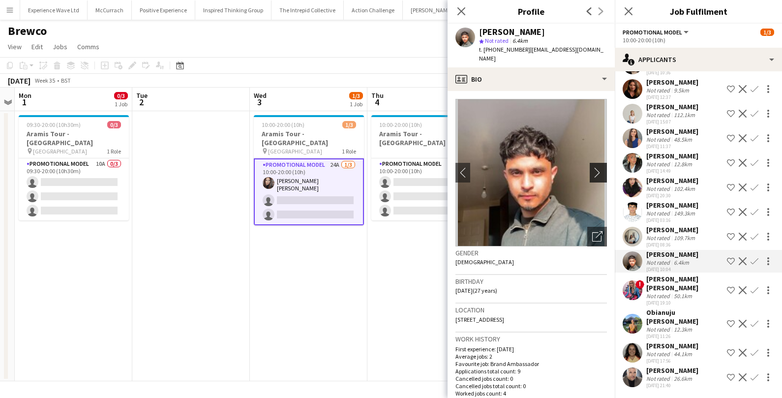
click at [602, 176] on app-icon "chevron-right" at bounding box center [599, 172] width 15 height 10
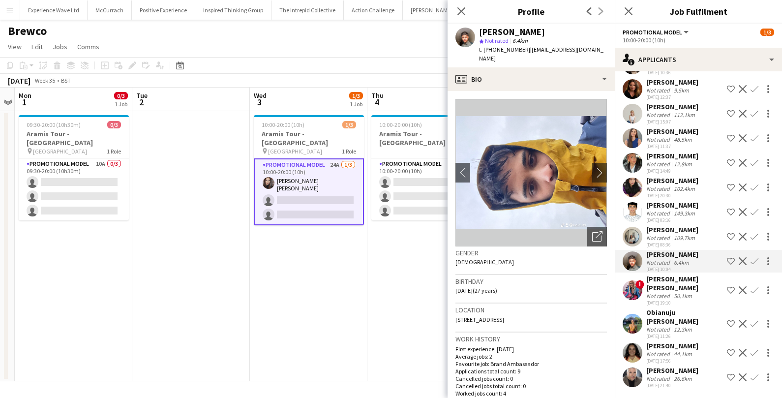
click at [674, 209] on div "Parth Chabhadiya" at bounding box center [672, 205] width 52 height 9
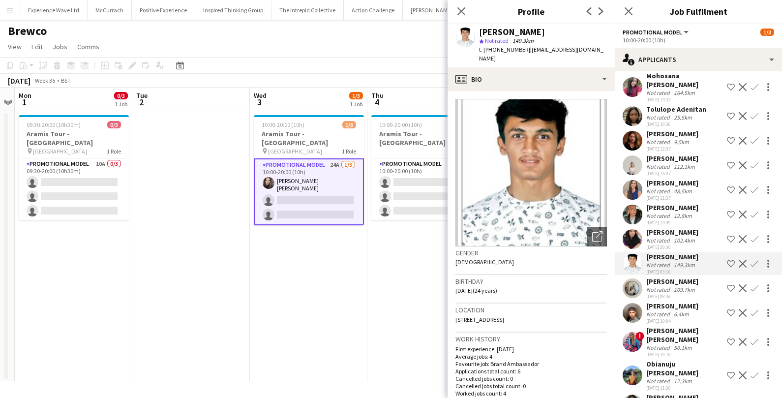
scroll to position [293, 0]
click at [399, 278] on app-date-cell "10:00-20:00 (10h) 0/3 Aramis Tour - Liverpool 1 Role Promotional Model 11A 0/3 …" at bounding box center [426, 246] width 118 height 270
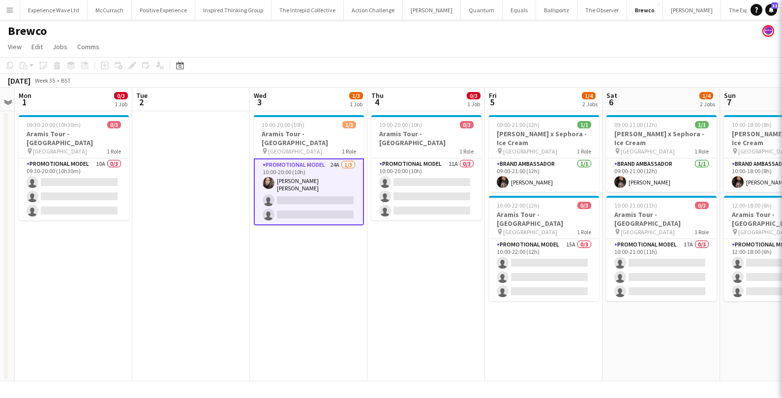
scroll to position [0, 0]
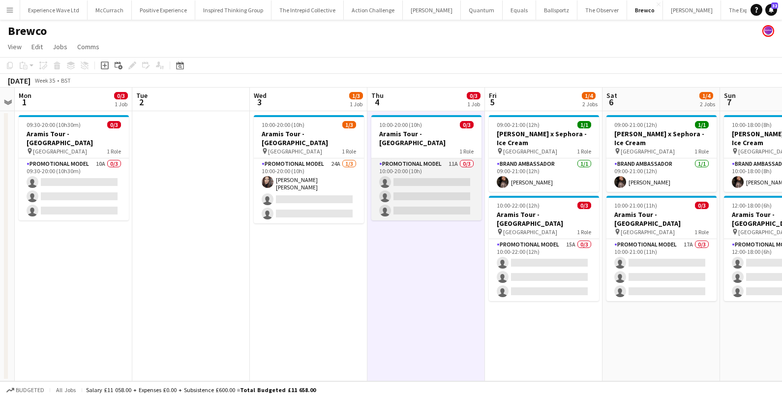
click at [445, 165] on app-card-role "Promotional Model 11A 0/3 10:00-20:00 (10h) single-neutral-actions single-neutr…" at bounding box center [426, 189] width 110 height 62
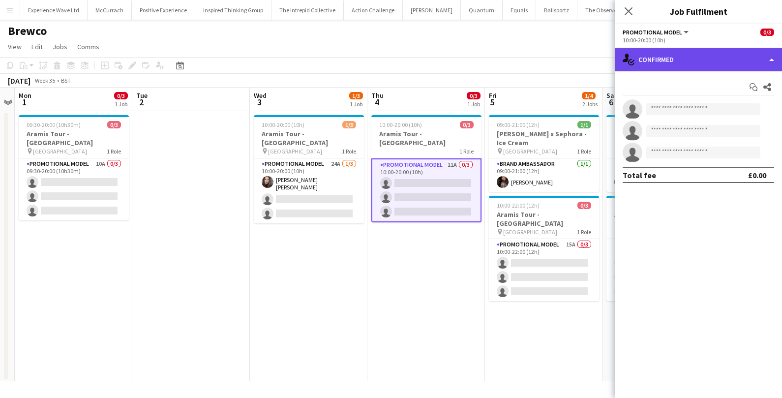
click at [693, 50] on div "single-neutral-actions-check-2 Confirmed" at bounding box center [698, 60] width 167 height 24
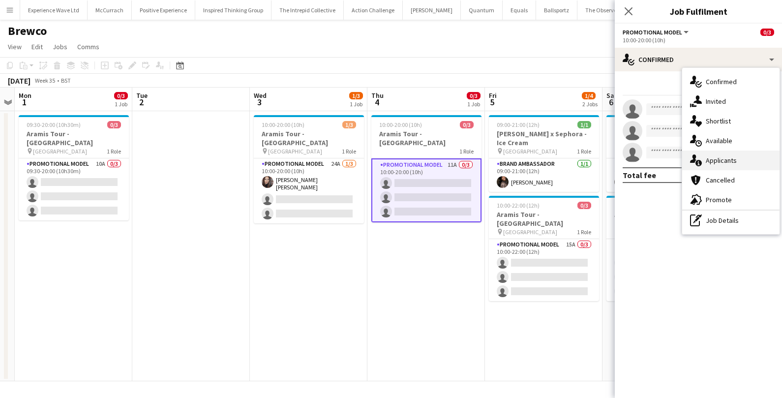
click at [710, 159] on div "single-neutral-actions-information Applicants" at bounding box center [730, 160] width 97 height 20
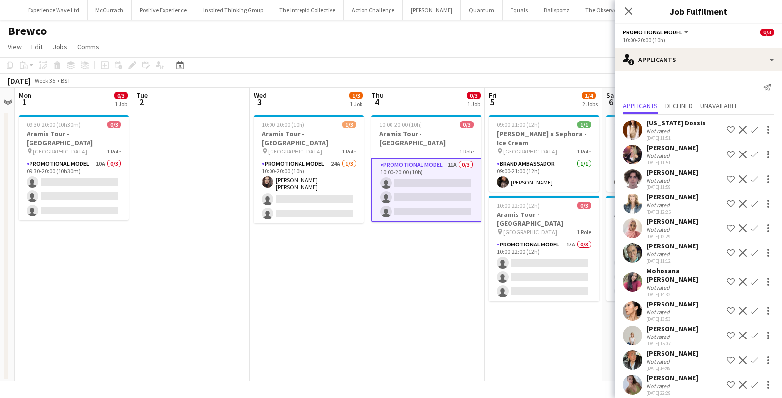
scroll to position [7, 0]
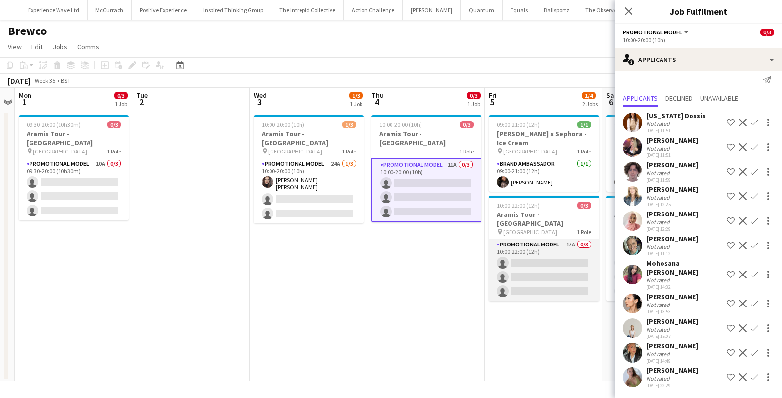
click at [545, 261] on app-card-role "Promotional Model 15A 0/3 10:00-22:00 (12h) single-neutral-actions single-neutr…" at bounding box center [544, 270] width 110 height 62
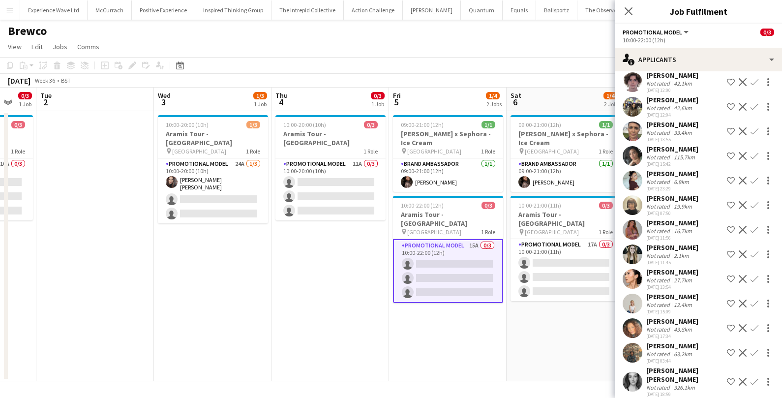
scroll to position [0, 359]
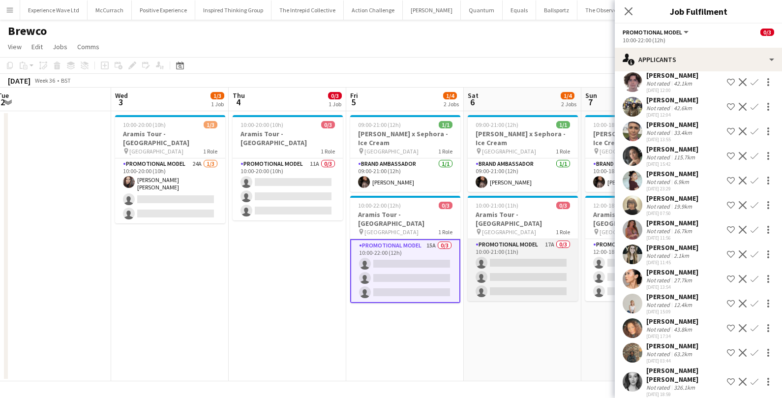
click at [533, 259] on app-card-role "Promotional Model 17A 0/3 10:00-21:00 (11h) single-neutral-actions single-neutr…" at bounding box center [523, 270] width 110 height 62
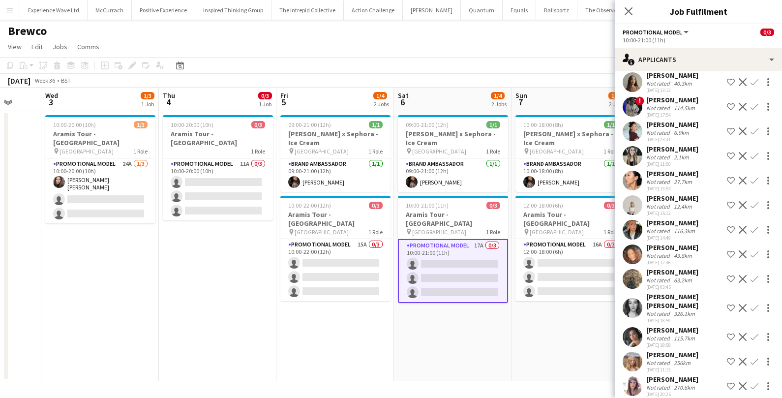
scroll to position [0, 343]
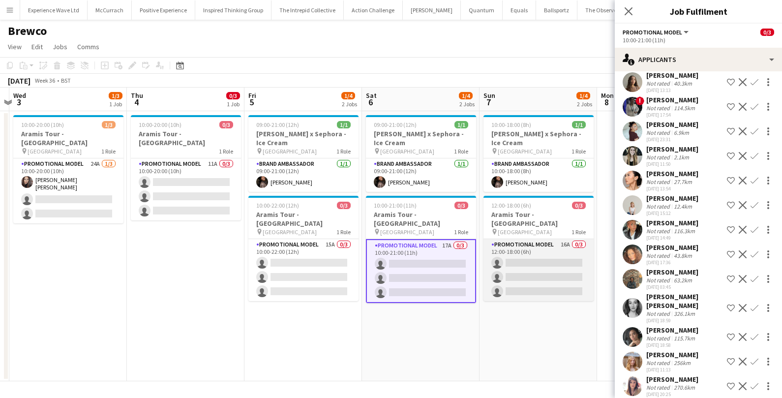
click at [532, 262] on app-card-role "Promotional Model 16A 0/3 12:00-18:00 (6h) single-neutral-actions single-neutra…" at bounding box center [538, 270] width 110 height 62
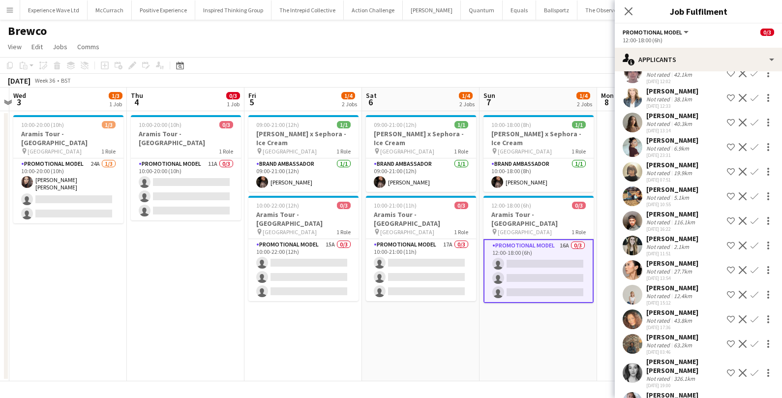
scroll to position [72, 0]
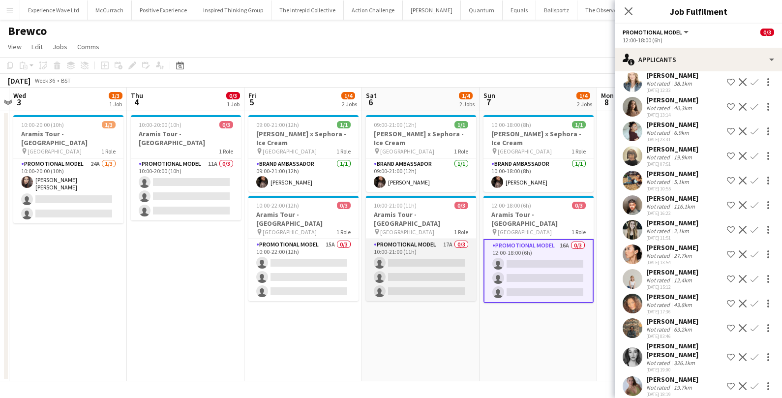
click at [409, 254] on app-card-role "Promotional Model 17A 0/3 10:00-21:00 (11h) single-neutral-actions single-neutr…" at bounding box center [421, 270] width 110 height 62
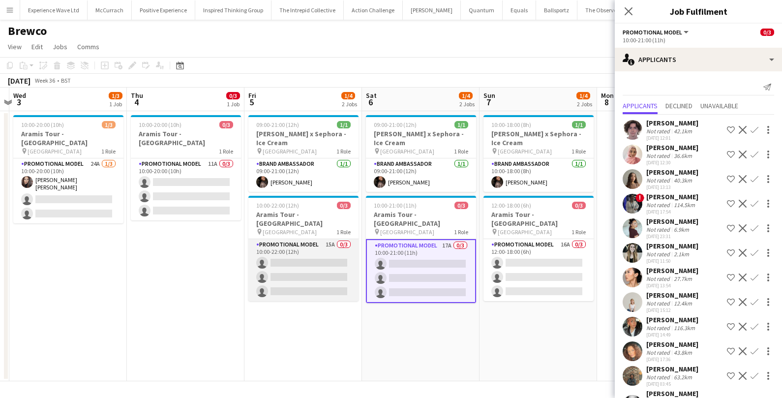
click at [323, 258] on app-card-role "Promotional Model 15A 0/3 10:00-22:00 (12h) single-neutral-actions single-neutr…" at bounding box center [303, 270] width 110 height 62
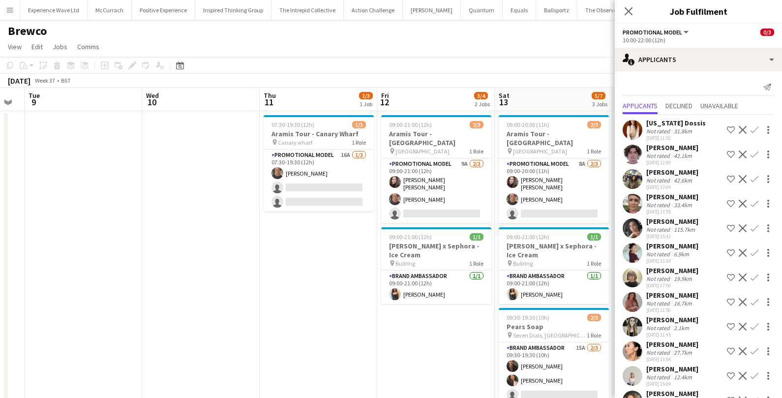
scroll to position [0, 329]
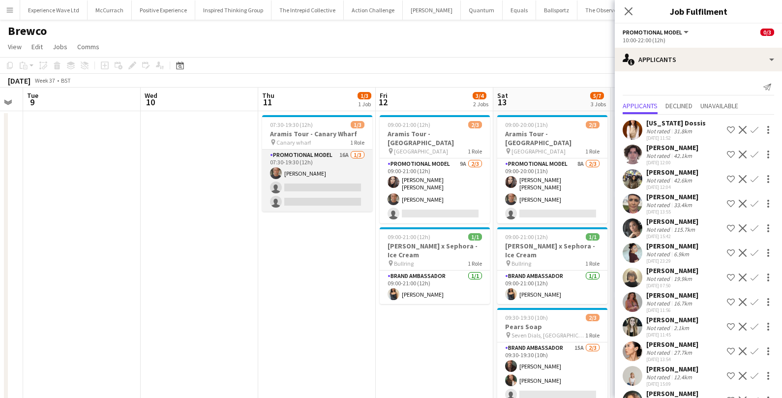
click at [343, 171] on app-card-role "Promotional Model 16A 1/3 07:30-19:30 (12h) Chris Milungu single-neutral-action…" at bounding box center [317, 180] width 110 height 62
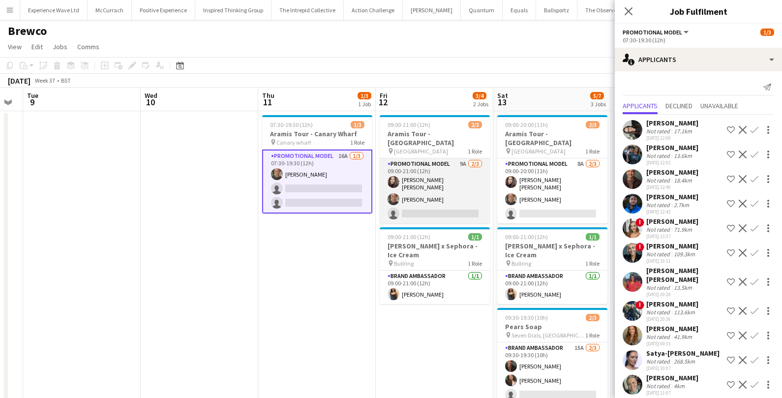
click at [471, 180] on app-card-role "Promotional Model 9A 2/3 09:00-21:00 (12h) Sarah Josephine Hartley Chris Milung…" at bounding box center [435, 190] width 110 height 65
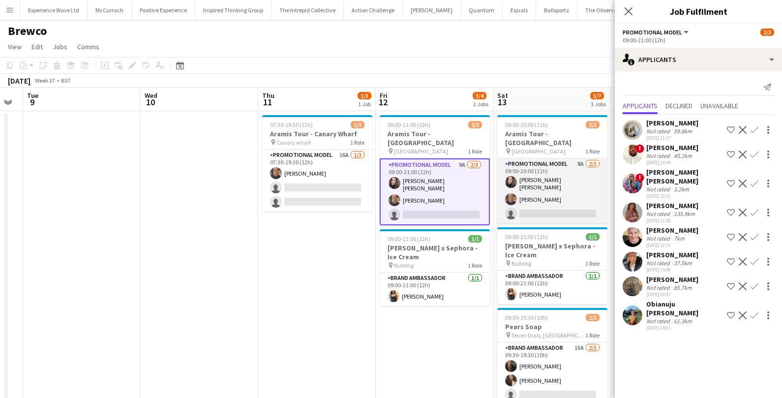
click at [566, 179] on app-card-role "Promotional Model 8A 2/3 09:00-20:00 (11h) Sarah Josephine Hartley Chris Milung…" at bounding box center [552, 190] width 110 height 65
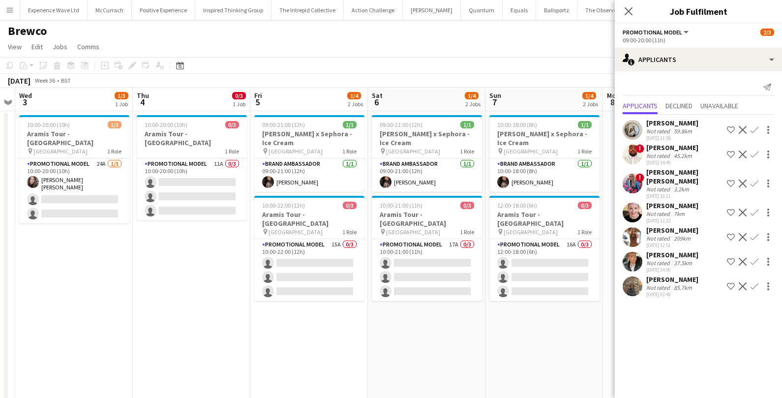
scroll to position [0, 343]
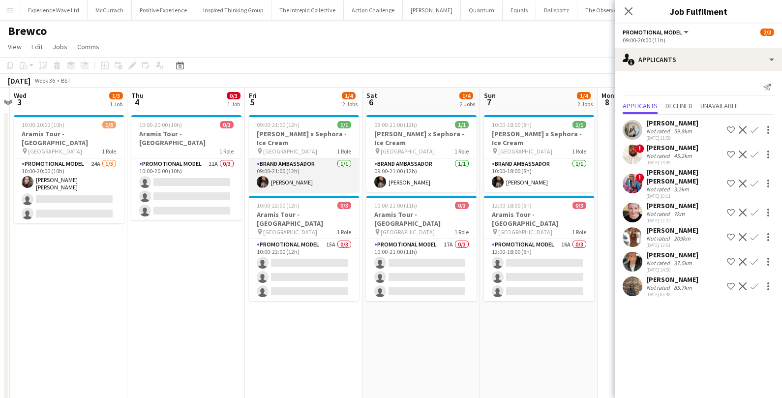
click at [312, 177] on app-card-role "Brand Ambassador 1/1 09:00-21:00 (12h) Seliza Sebastian" at bounding box center [304, 174] width 110 height 33
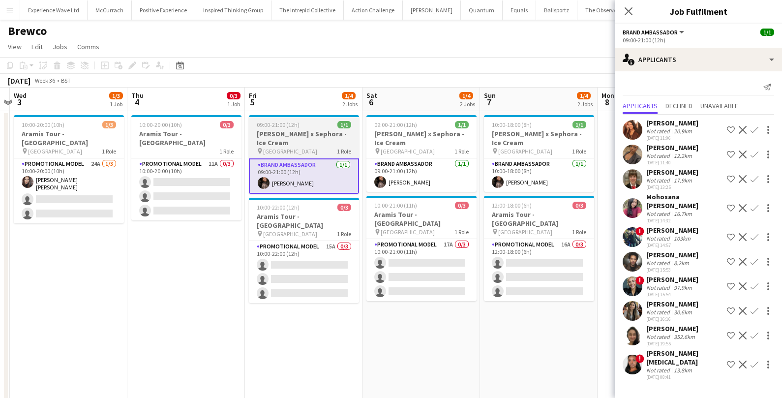
click at [322, 130] on h3 "Estée Lauder x Sephora - Ice Cream" at bounding box center [304, 138] width 110 height 18
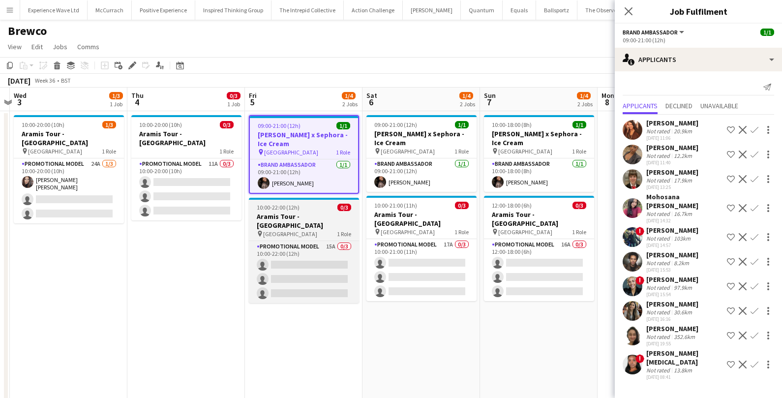
click at [329, 213] on h3 "Aramis Tour - Manchester" at bounding box center [304, 221] width 110 height 18
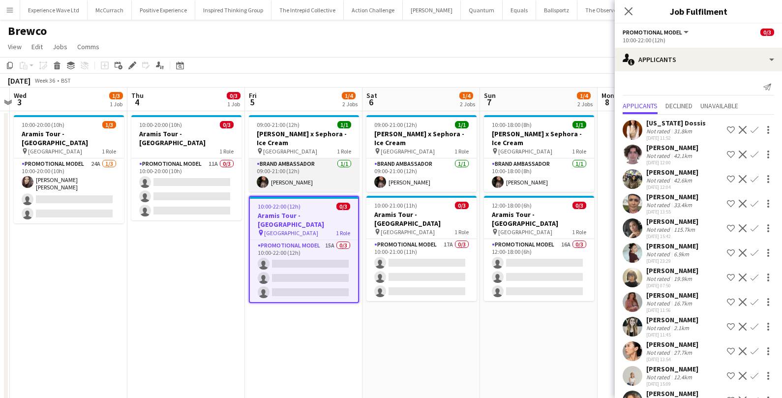
click at [323, 174] on app-card-role "Brand Ambassador 1/1 09:00-21:00 (12h) Seliza Sebastian" at bounding box center [304, 174] width 110 height 33
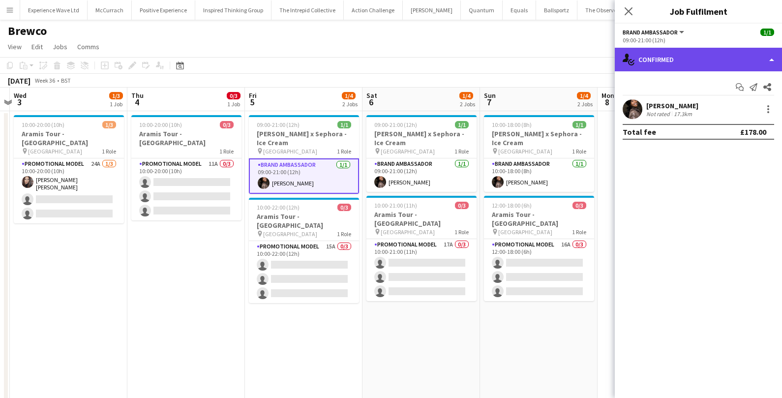
click at [731, 56] on div "single-neutral-actions-check-2 Confirmed" at bounding box center [698, 60] width 167 height 24
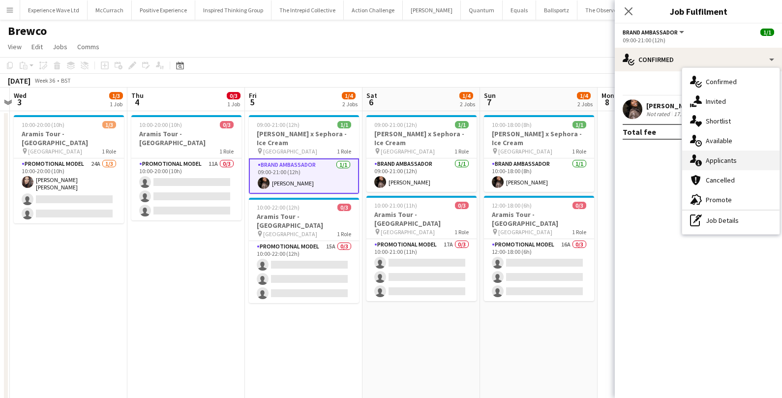
click at [740, 154] on div "single-neutral-actions-information Applicants" at bounding box center [730, 160] width 97 height 20
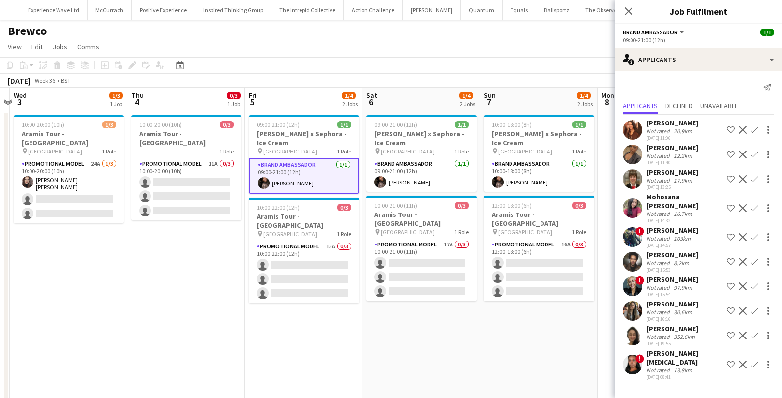
click at [740, 154] on app-icon "Decline" at bounding box center [743, 154] width 8 height 8
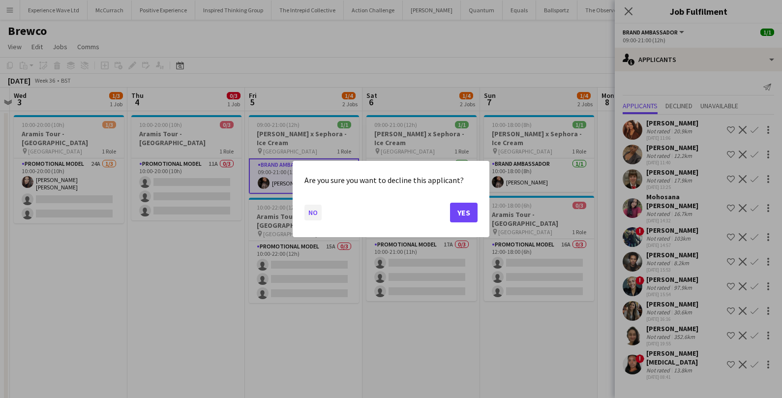
click at [313, 215] on button "No" at bounding box center [312, 213] width 17 height 16
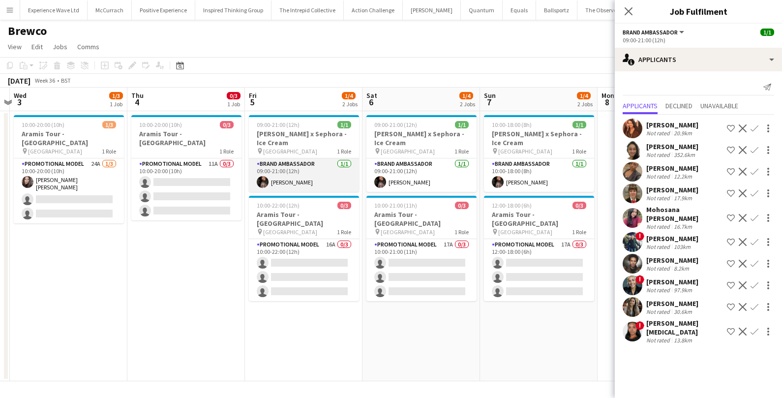
click at [315, 171] on app-card-role "Brand Ambassador 1/1 09:00-21:00 (12h) Seliza Sebastian" at bounding box center [304, 174] width 110 height 33
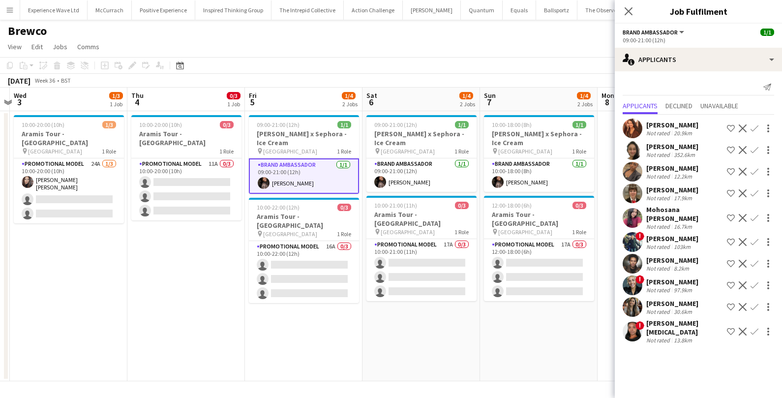
click at [315, 171] on app-card-role "Brand Ambassador 1/1 09:00-21:00 (12h) Seliza Sebastian" at bounding box center [304, 175] width 110 height 35
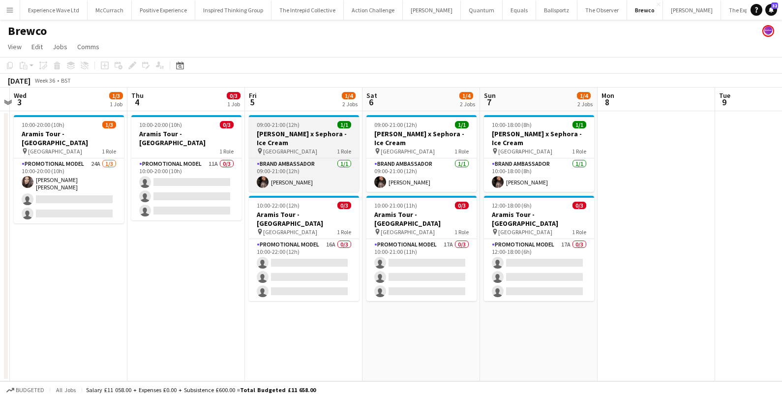
click at [316, 143] on h3 "Estée Lauder x Sephora - Ice Cream" at bounding box center [304, 138] width 110 height 18
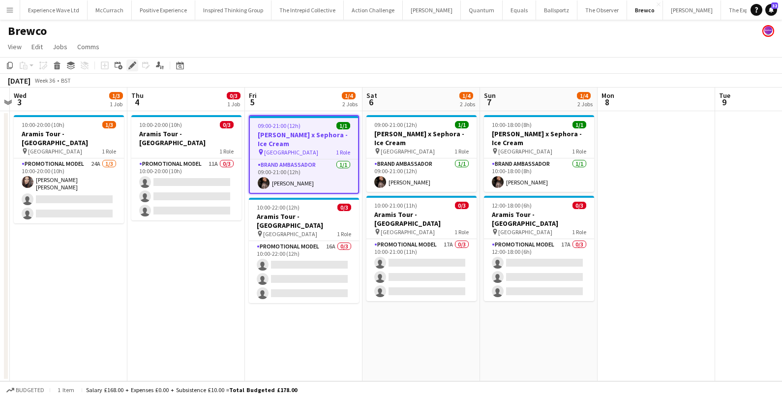
click at [130, 64] on icon "Edit" at bounding box center [132, 65] width 8 height 8
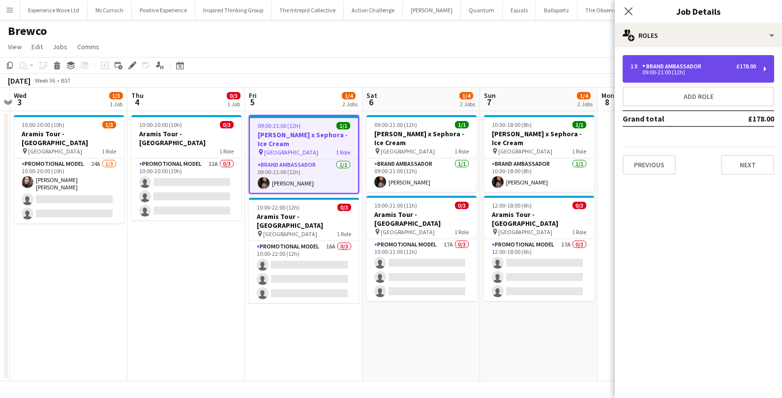
click at [693, 63] on div "Brand Ambassador" at bounding box center [673, 66] width 63 height 7
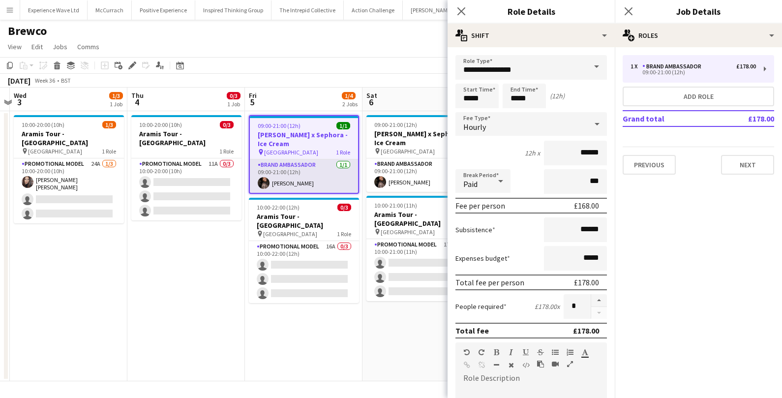
click at [345, 179] on app-card-role "Brand Ambassador 1/1 09:00-21:00 (12h) Seliza Sebastian" at bounding box center [304, 175] width 108 height 33
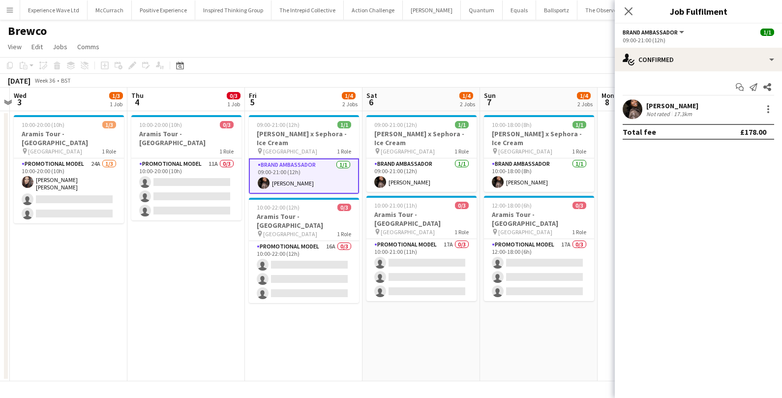
click at [758, 111] on div "Seliza Sebastian Not rated 17.3km" at bounding box center [698, 109] width 167 height 20
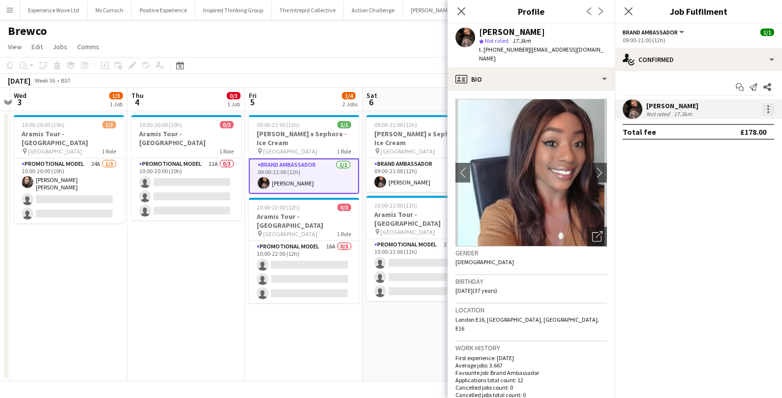
click at [768, 111] on div at bounding box center [768, 112] width 2 height 2
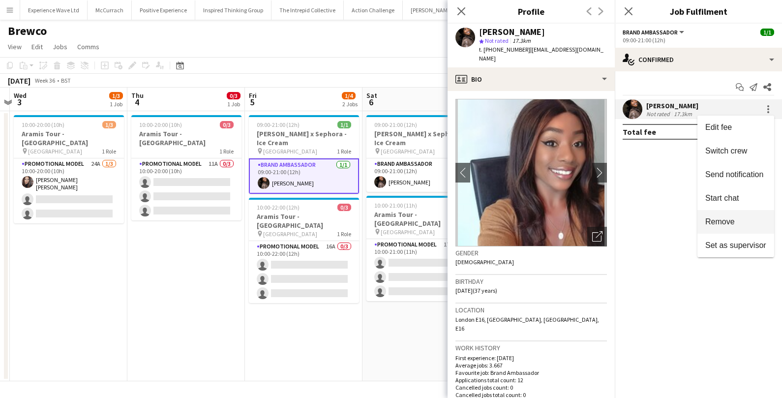
click at [723, 226] on button "Remove" at bounding box center [735, 222] width 77 height 24
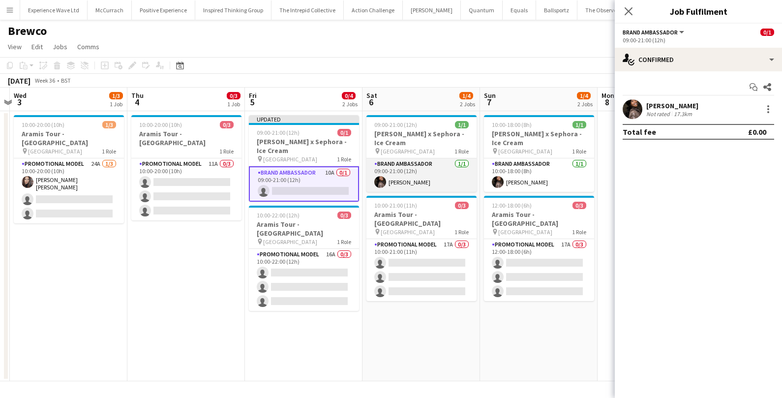
click at [455, 183] on app-card-role "Brand Ambassador 1/1 09:00-21:00 (12h) Seliza Sebastian" at bounding box center [421, 174] width 110 height 33
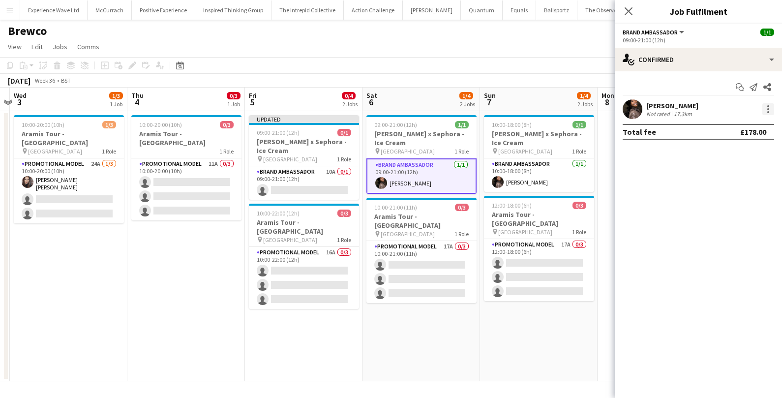
click at [767, 104] on div at bounding box center [768, 109] width 12 height 12
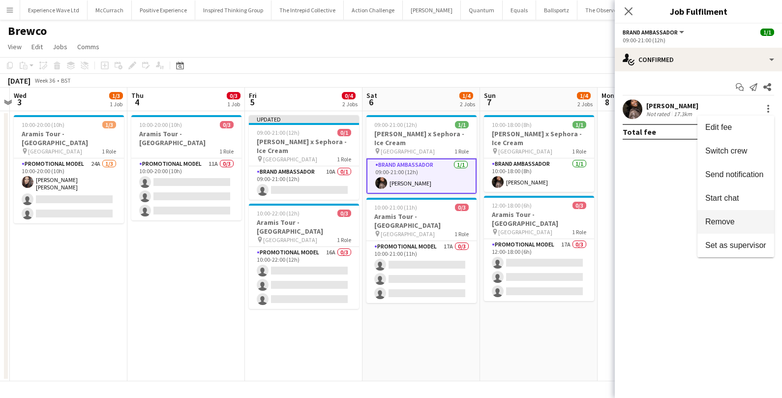
click at [709, 221] on span "Remove" at bounding box center [720, 221] width 30 height 8
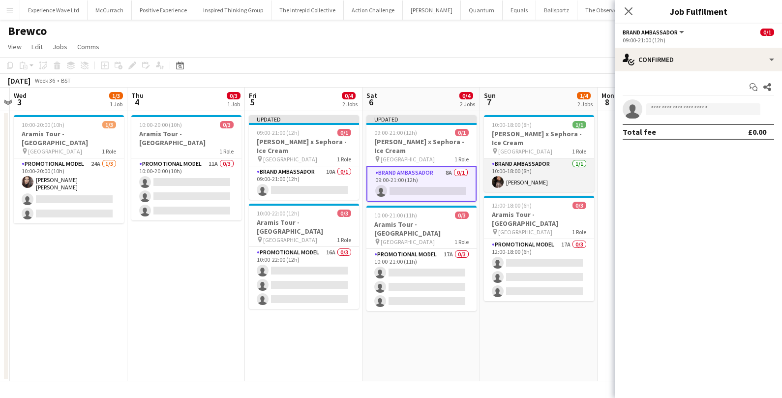
click at [558, 172] on app-card-role "Brand Ambassador 1/1 10:00-18:00 (8h) Seliza Sebastian" at bounding box center [539, 174] width 110 height 33
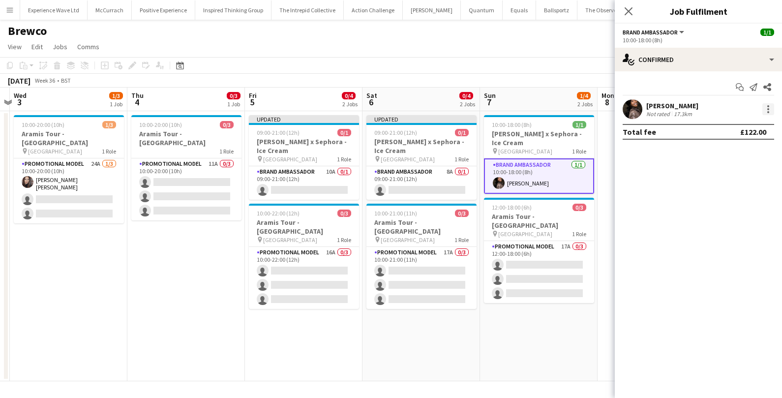
click at [767, 107] on div at bounding box center [768, 109] width 12 height 12
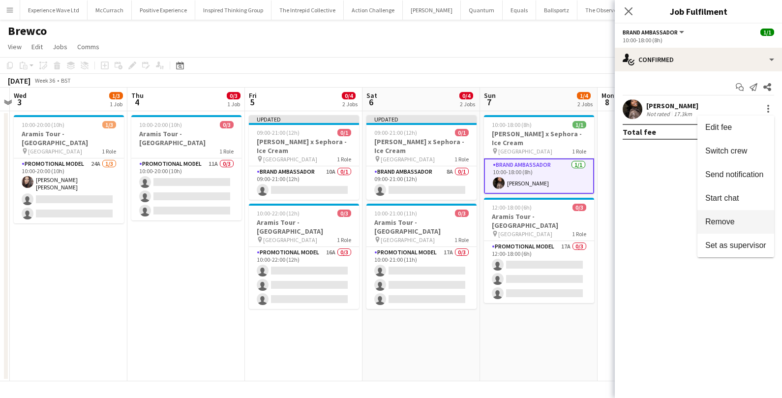
click at [720, 221] on span "Remove" at bounding box center [720, 221] width 30 height 8
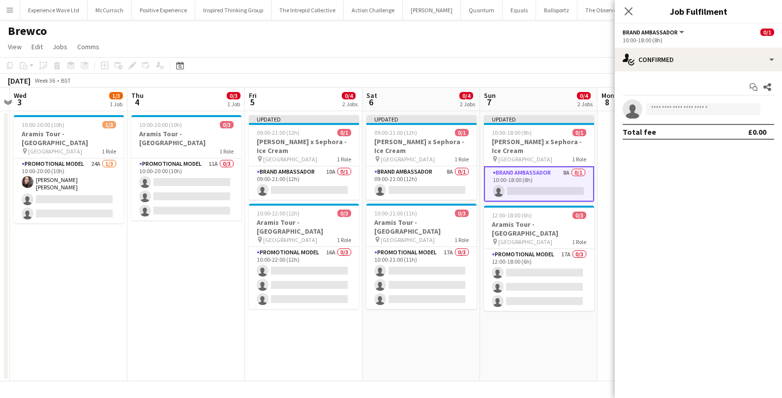
click at [543, 100] on app-board-header-date "Sun 7 0/4 2 Jobs" at bounding box center [539, 100] width 118 height 24
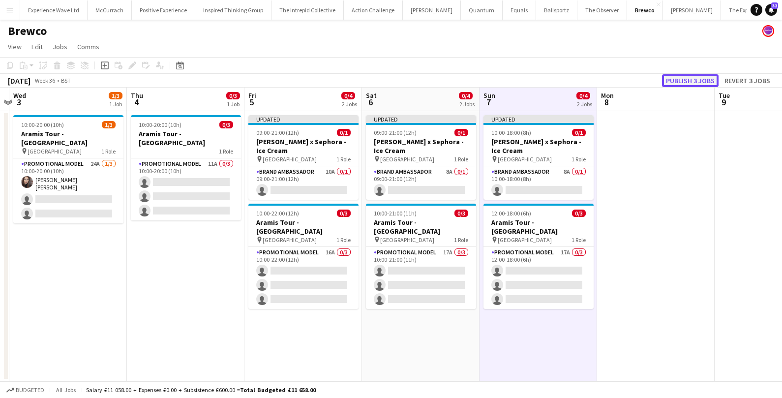
click at [709, 76] on button "Publish 3 jobs" at bounding box center [690, 80] width 57 height 13
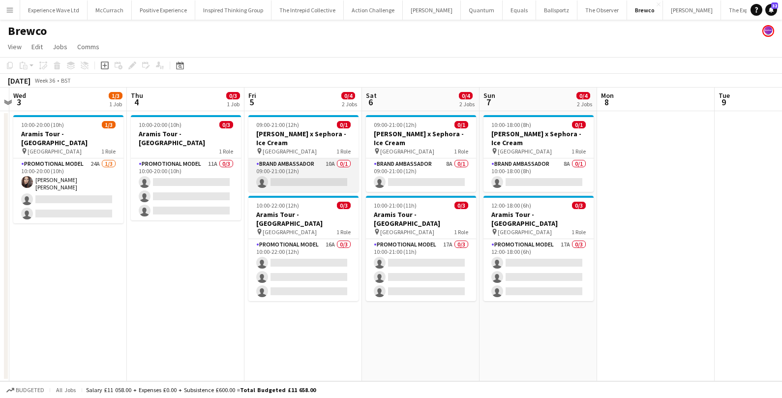
click at [319, 178] on app-card-role "Brand Ambassador 10A 0/1 09:00-21:00 (12h) single-neutral-actions" at bounding box center [303, 174] width 110 height 33
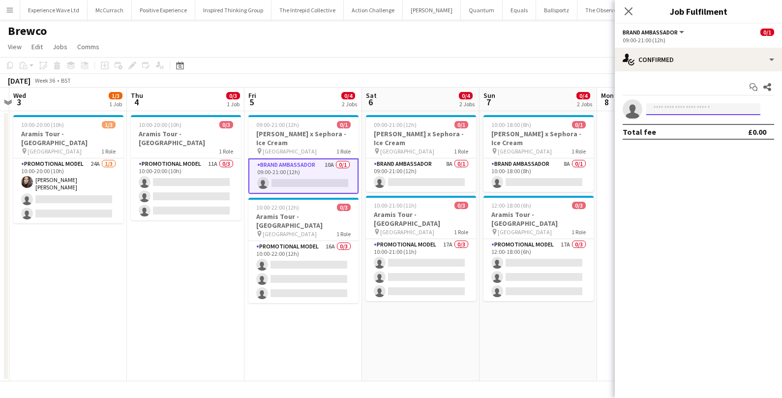
click at [673, 107] on input at bounding box center [703, 109] width 114 height 12
type input "*****"
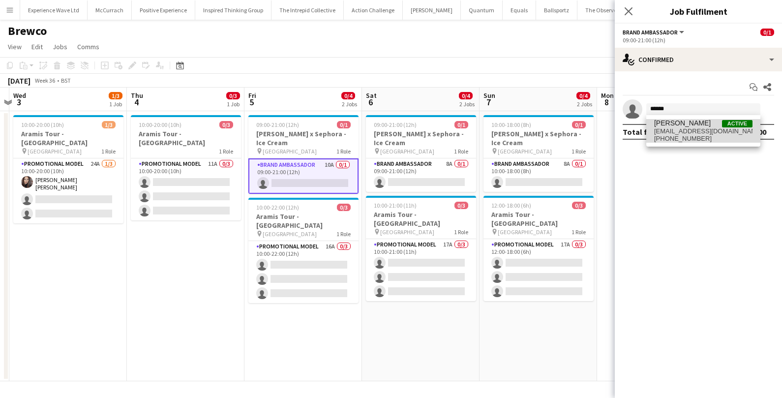
click at [687, 131] on span "hennapatel321@gmail.com" at bounding box center [703, 131] width 98 height 8
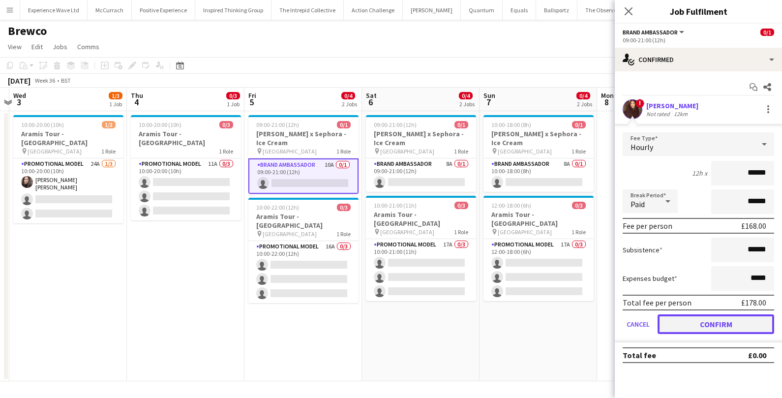
click at [684, 329] on button "Confirm" at bounding box center [716, 324] width 117 height 20
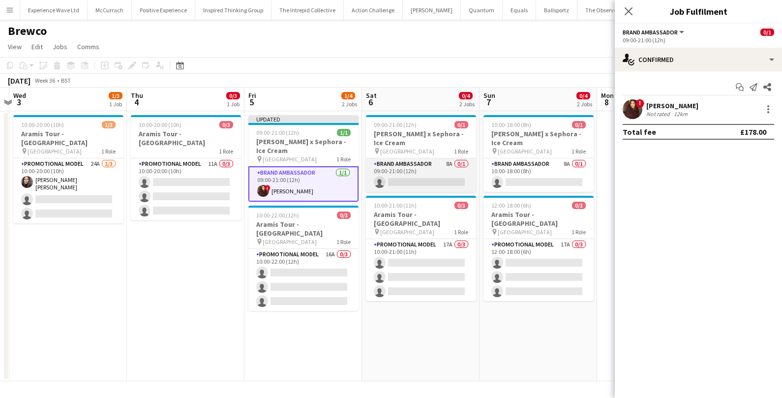
click at [444, 178] on app-card-role "Brand Ambassador 8A 0/1 09:00-21:00 (12h) single-neutral-actions" at bounding box center [421, 174] width 110 height 33
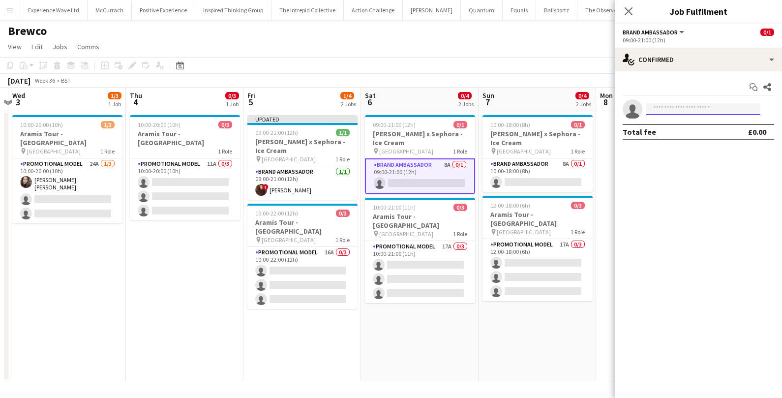
click at [668, 111] on input at bounding box center [703, 109] width 114 height 12
type input "*****"
click at [679, 132] on span "hennapatel321@gmail.com" at bounding box center [703, 131] width 98 height 8
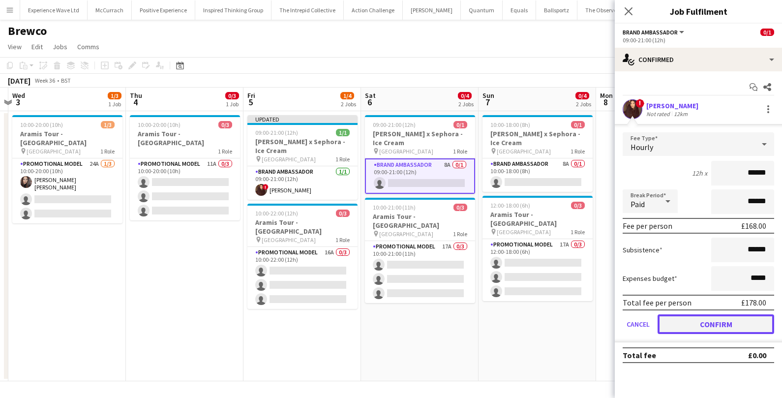
click at [697, 318] on button "Confirm" at bounding box center [716, 324] width 117 height 20
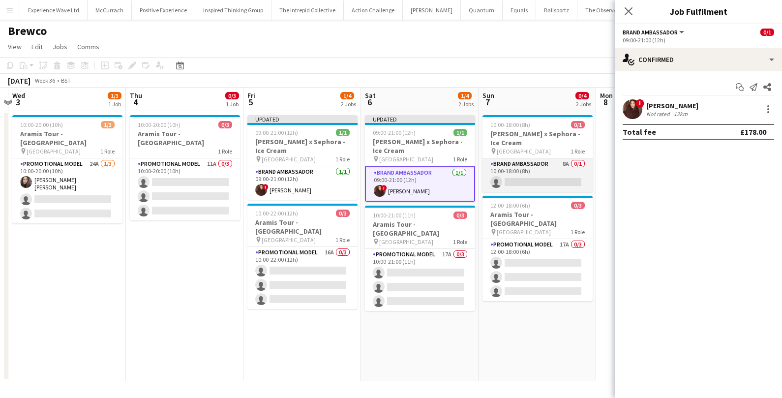
click at [572, 182] on app-card-role "Brand Ambassador 8A 0/1 10:00-18:00 (8h) single-neutral-actions" at bounding box center [537, 174] width 110 height 33
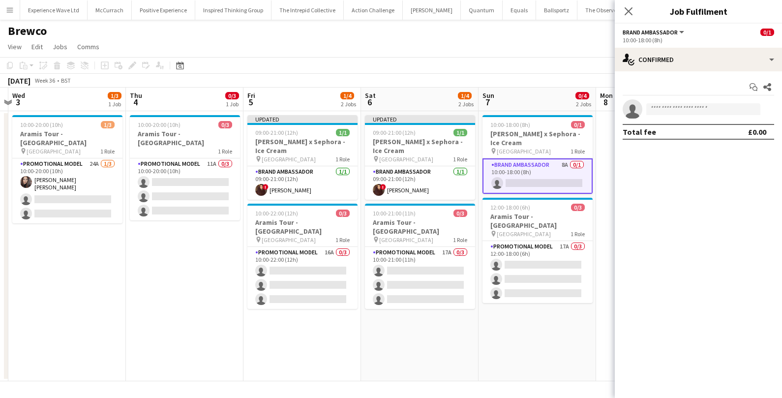
click at [691, 102] on app-invite-slot "single-neutral-actions" at bounding box center [698, 109] width 167 height 20
click at [690, 106] on input at bounding box center [703, 109] width 114 height 12
type input "*****"
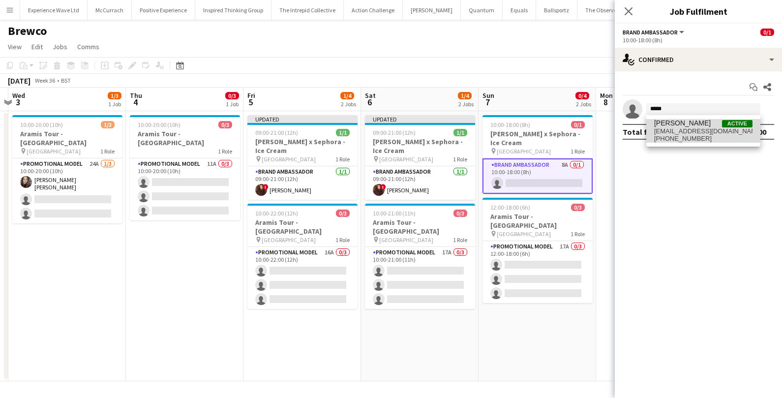
click at [692, 133] on span "hennapatel321@gmail.com" at bounding box center [703, 131] width 98 height 8
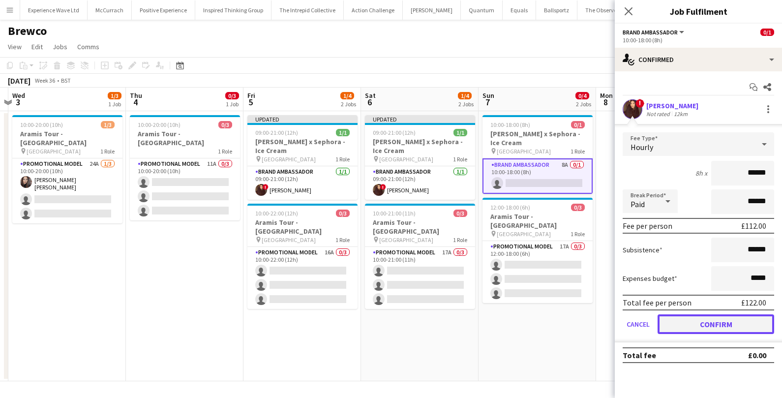
click at [709, 330] on button "Confirm" at bounding box center [716, 324] width 117 height 20
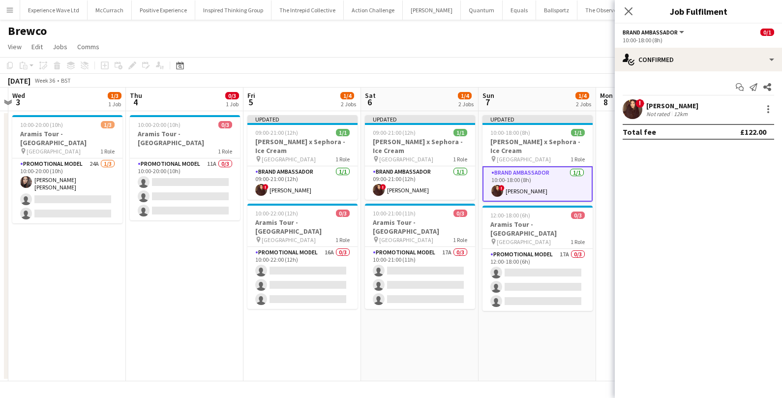
click at [599, 164] on app-date-cell at bounding box center [655, 246] width 118 height 270
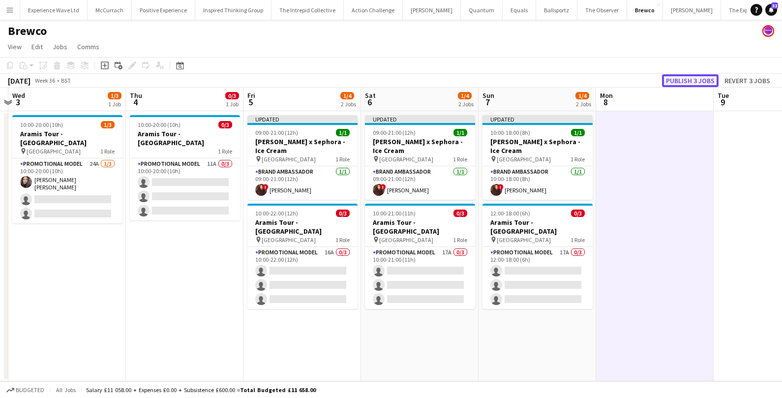
click at [682, 83] on button "Publish 3 jobs" at bounding box center [690, 80] width 57 height 13
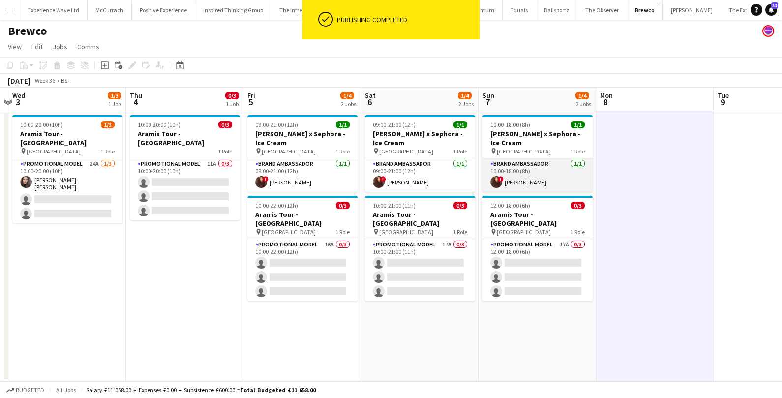
click at [508, 175] on app-card-role "Brand Ambassador 1/1 10:00-18:00 (8h) ! Henna Patel" at bounding box center [537, 174] width 110 height 33
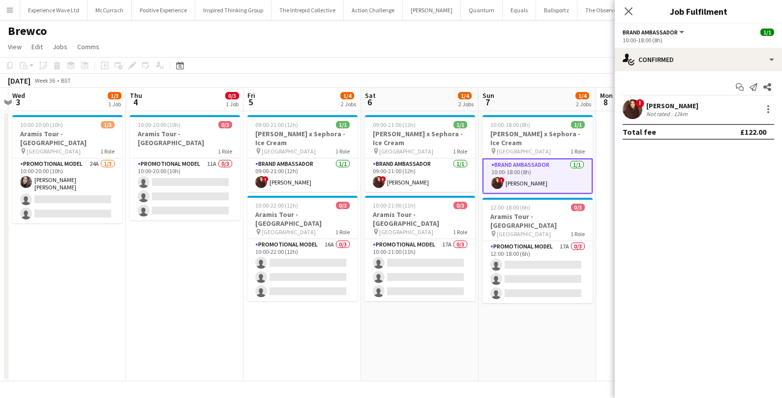
click at [667, 111] on div "Not rated" at bounding box center [659, 113] width 26 height 7
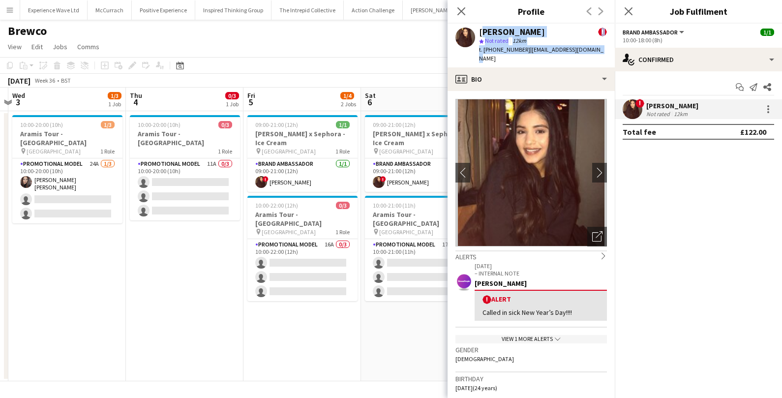
drag, startPoint x: 479, startPoint y: 30, endPoint x: 597, endPoint y: 51, distance: 119.5
click at [597, 51] on div "Henna Patel ! star Not rated 12km t. +447496802784 | hennapatel321@gmail.com" at bounding box center [531, 46] width 167 height 44
copy div "Henna Patel ! star Not rated 12km t. +447496802784 | hennapatel321@gmail.com"
click at [6, 12] on app-icon "Menu" at bounding box center [10, 10] width 8 height 8
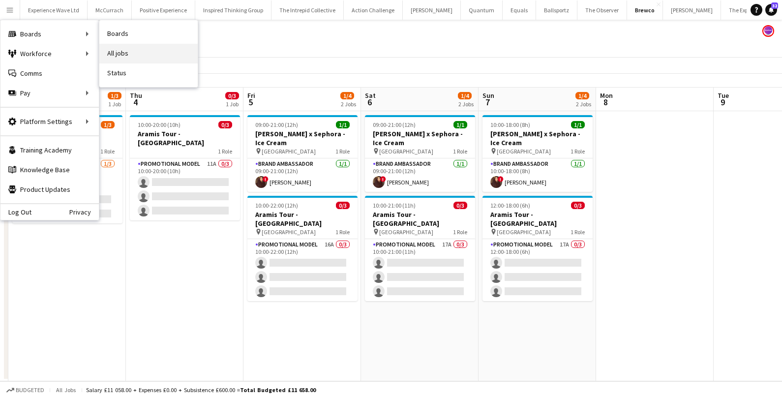
click at [123, 53] on link "All jobs" at bounding box center [148, 54] width 98 height 20
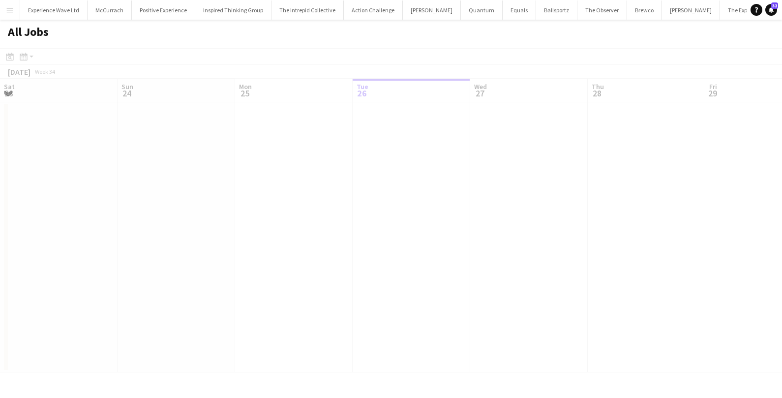
scroll to position [0, 235]
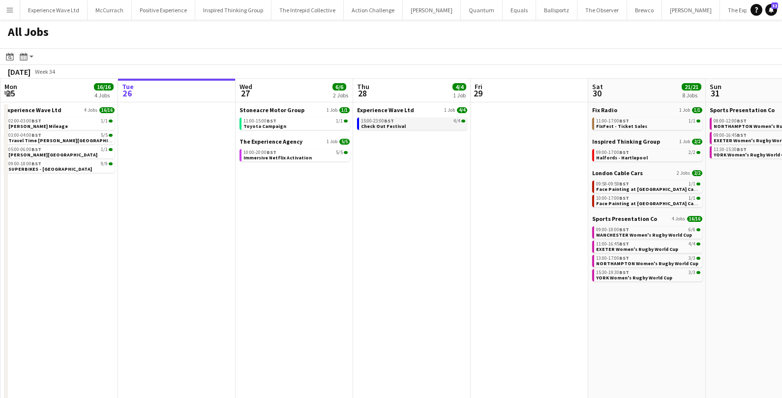
click at [394, 121] on div "15:00-23:00 BST 4/4" at bounding box center [413, 121] width 104 height 5
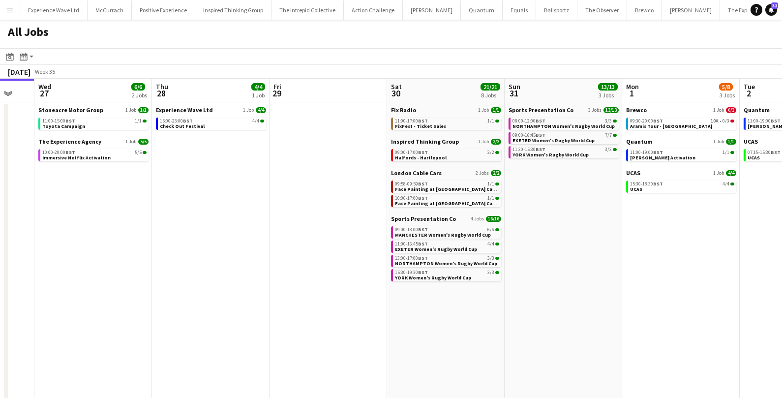
scroll to position [0, 322]
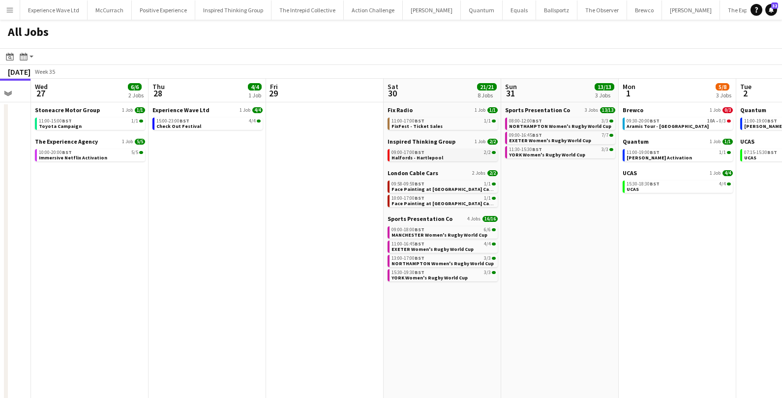
click at [404, 155] on span "Halfords - Hartlepool" at bounding box center [417, 157] width 52 height 6
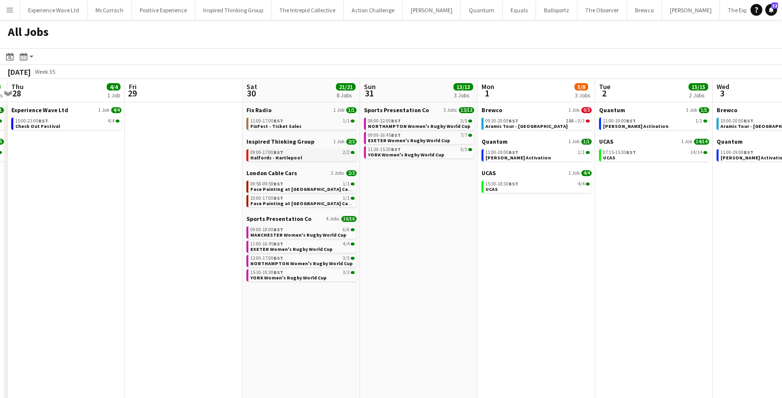
scroll to position [0, 349]
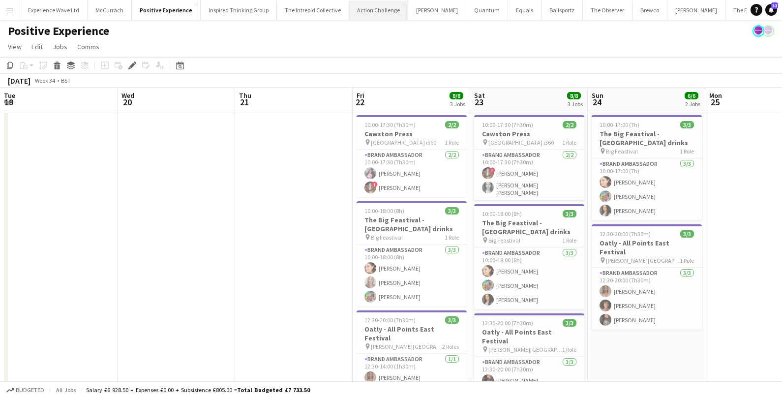
scroll to position [0, 338]
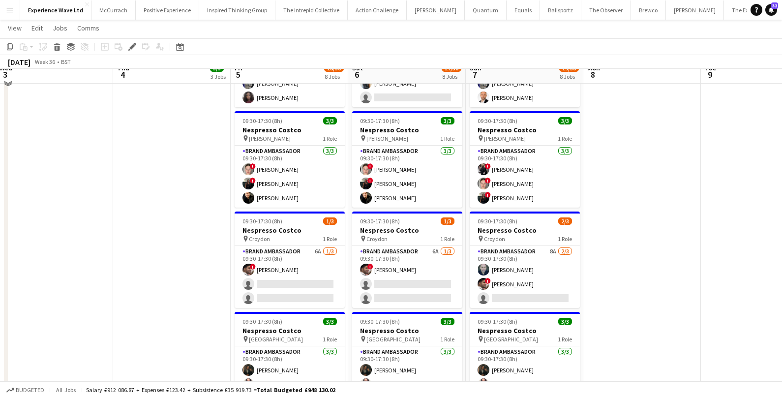
scroll to position [263, 0]
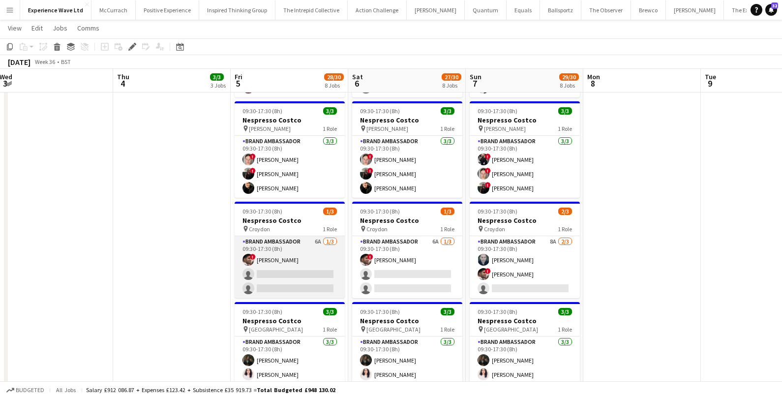
click at [300, 264] on app-card-role "Brand Ambassador 6A 1/3 09:30-17:30 (8h) ! Waqar Butt single-neutral-actions si…" at bounding box center [290, 267] width 110 height 62
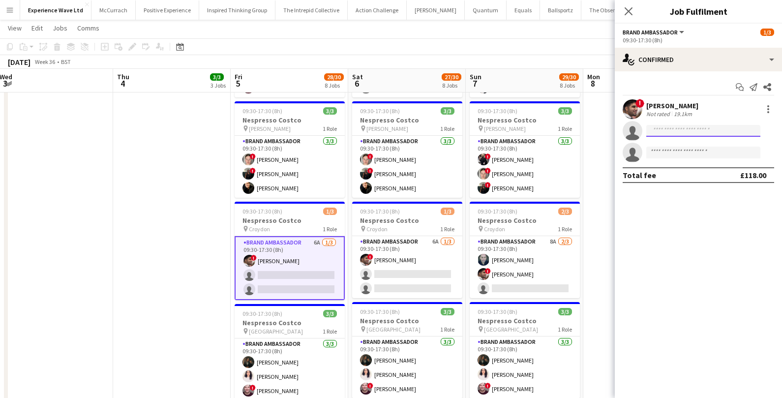
click at [687, 132] on input at bounding box center [703, 131] width 114 height 12
type input "*****"
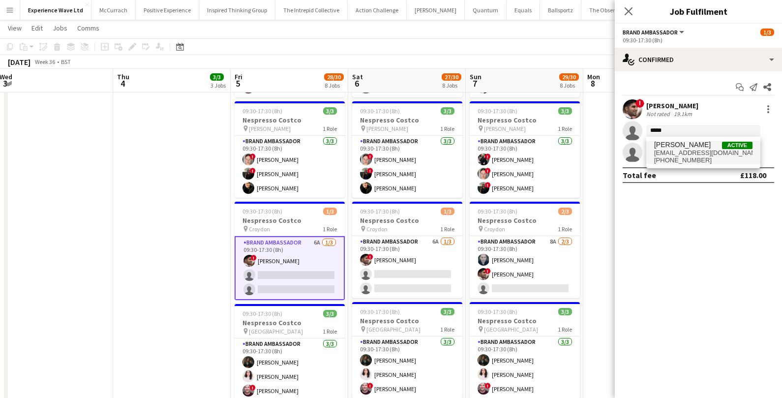
click at [718, 153] on span "rob.frater@yahoo.co.uk" at bounding box center [703, 153] width 98 height 8
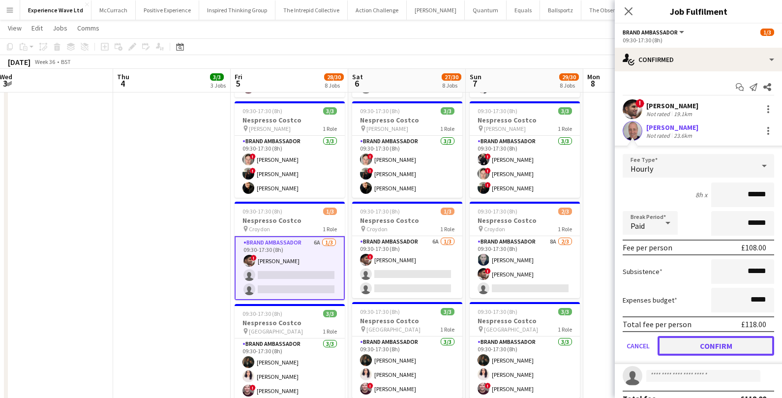
click at [706, 346] on button "Confirm" at bounding box center [716, 346] width 117 height 20
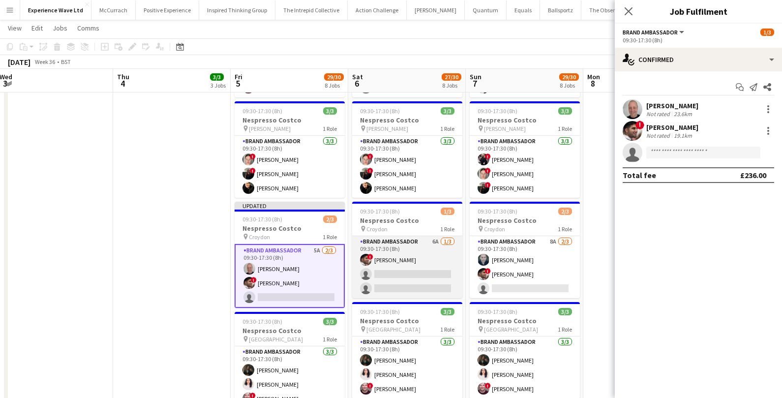
click at [424, 269] on app-card-role "Brand Ambassador 6A 1/3 09:30-17:30 (8h) ! Waqar Butt single-neutral-actions si…" at bounding box center [407, 267] width 110 height 62
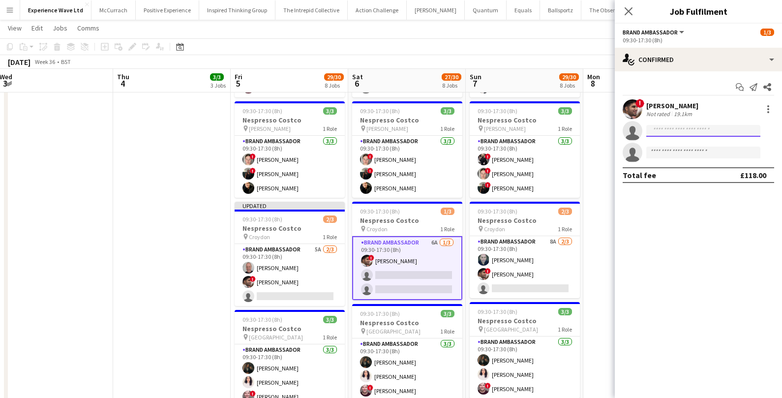
click at [696, 132] on input at bounding box center [703, 131] width 114 height 12
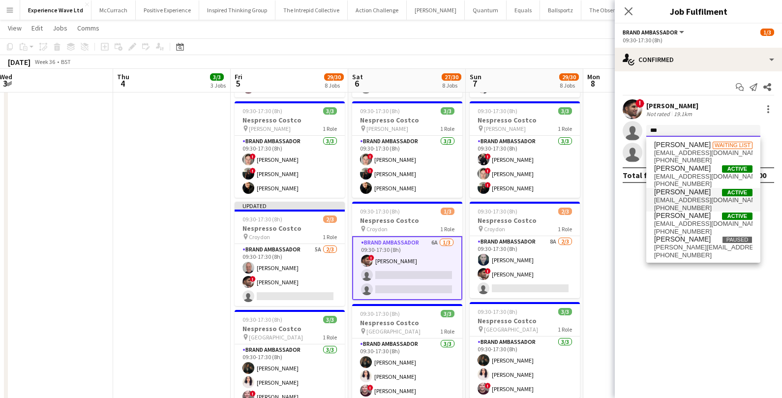
type input "***"
click at [694, 194] on span "Rob Frater Active" at bounding box center [703, 192] width 98 height 8
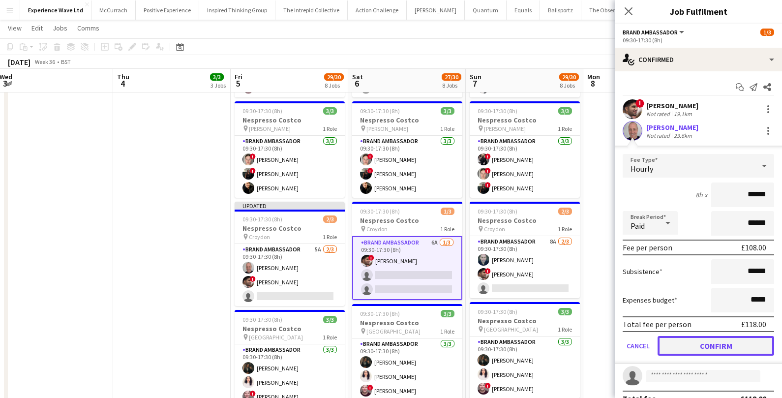
click at [715, 347] on button "Confirm" at bounding box center [716, 346] width 117 height 20
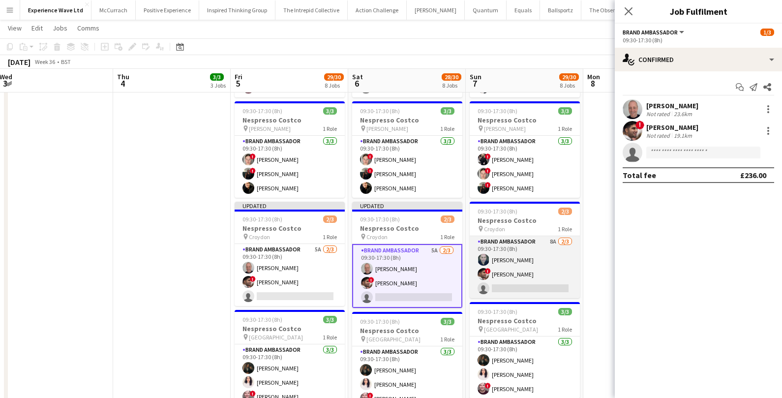
click at [542, 279] on app-card-role "Brand Ambassador 8A 2/3 09:30-17:30 (8h) david chittenden ! Waqar Butt single-n…" at bounding box center [525, 267] width 110 height 62
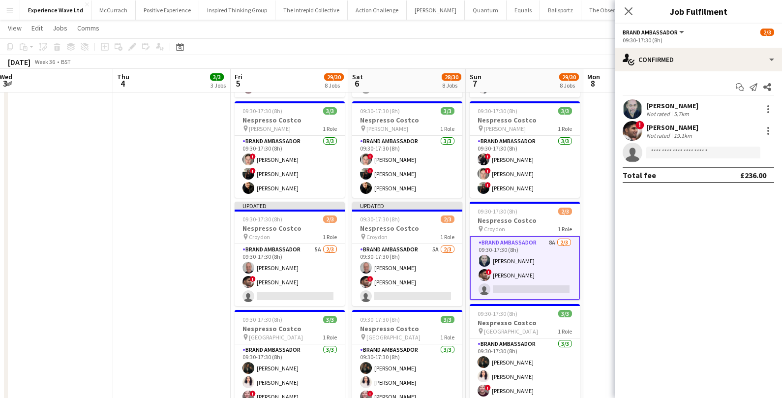
click at [660, 159] on app-invite-slot "single-neutral-actions" at bounding box center [698, 153] width 167 height 20
click at [660, 152] on input at bounding box center [703, 153] width 114 height 12
type input "******"
click at [678, 172] on span "rob.frater@yahoo.co.uk" at bounding box center [703, 175] width 98 height 8
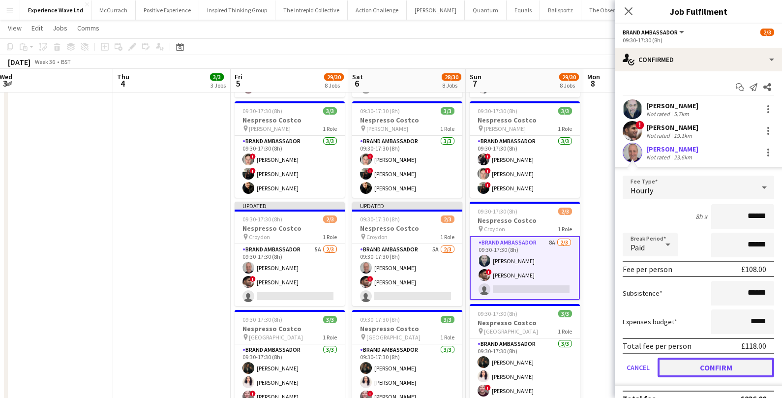
click at [699, 369] on button "Confirm" at bounding box center [716, 368] width 117 height 20
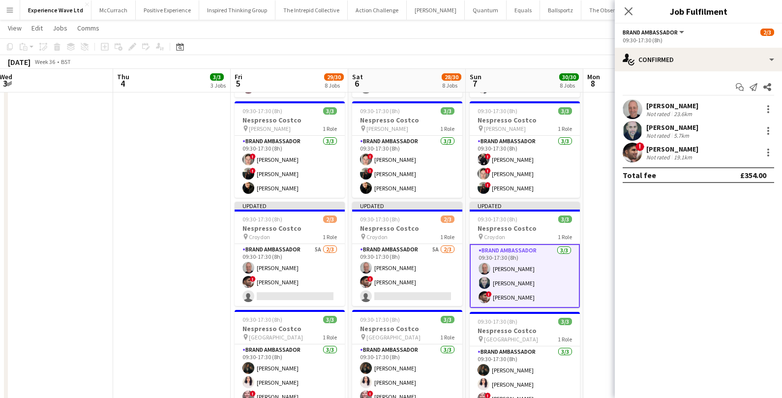
click at [598, 273] on app-date-cell at bounding box center [642, 286] width 118 height 877
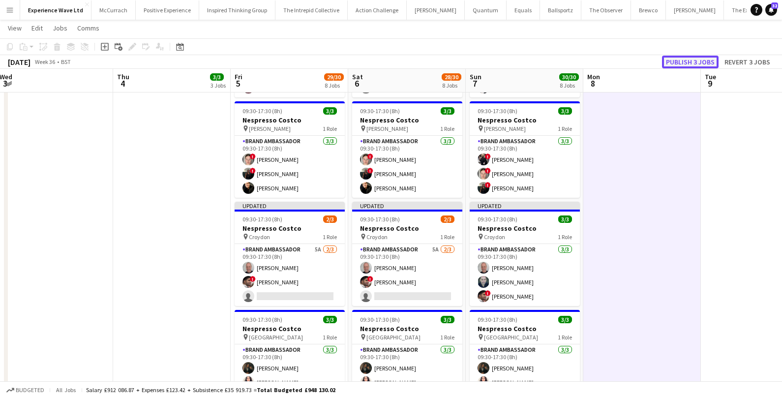
click at [690, 59] on button "Publish 3 jobs" at bounding box center [690, 62] width 57 height 13
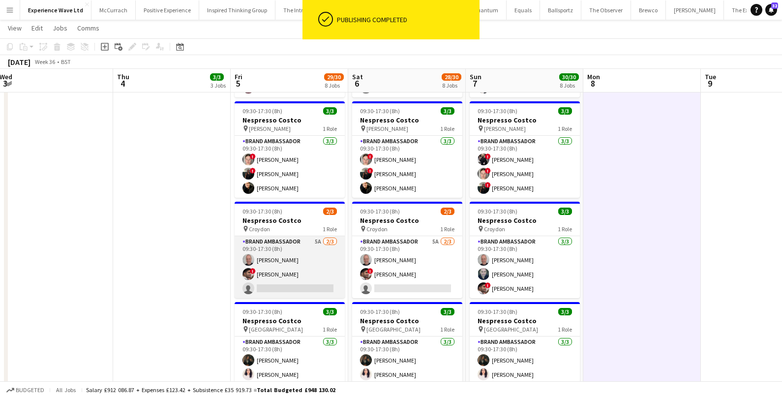
click at [281, 263] on app-card-role "Brand Ambassador 5A 2/3 09:30-17:30 (8h) Rob Frater ! Waqar Butt single-neutral…" at bounding box center [290, 267] width 110 height 62
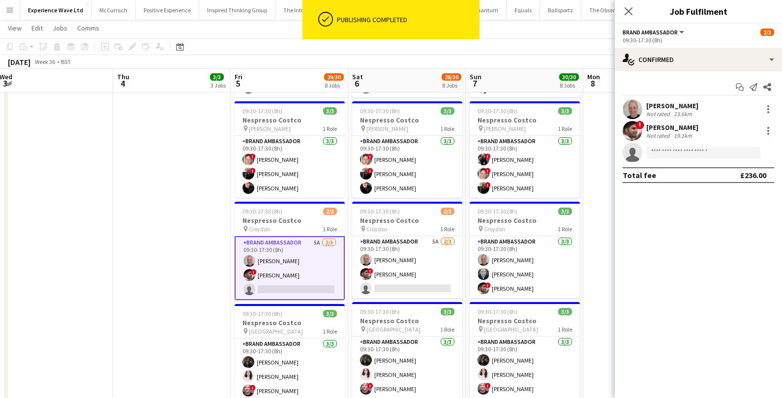
click at [656, 109] on div "Rob Frater" at bounding box center [672, 105] width 52 height 9
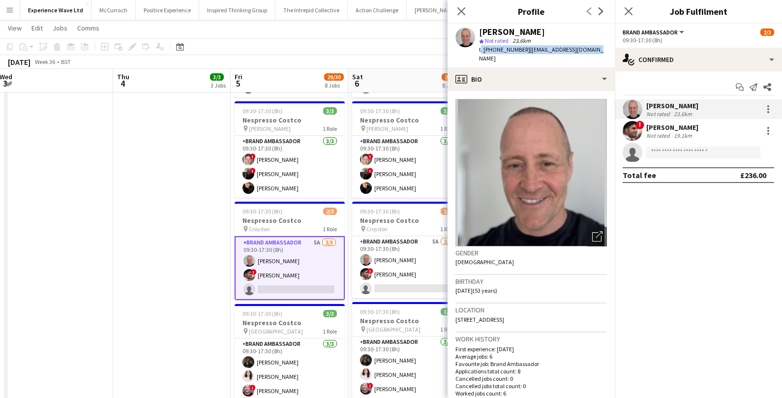
drag, startPoint x: 479, startPoint y: 50, endPoint x: 585, endPoint y: 49, distance: 106.2
click at [585, 49] on div "Rob Frater star Not rated 23.6km t. +447760356806 | rob.frater@yahoo.co.uk" at bounding box center [531, 46] width 167 height 44
copy div "t. +447760356806 | rob.frater@yahoo.co.uk"
click at [185, 195] on app-date-cell "05:00-06:00 (1h) 1/1 Donington Park Mileage pin Donington Park Mileage 1 Role E…" at bounding box center [172, 286] width 118 height 877
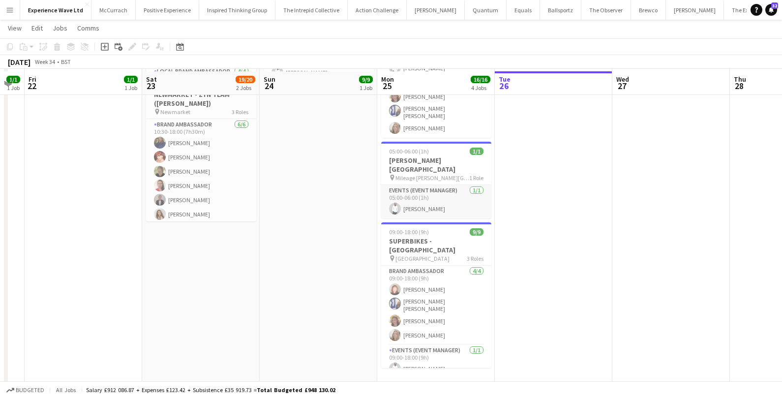
scroll to position [190, 0]
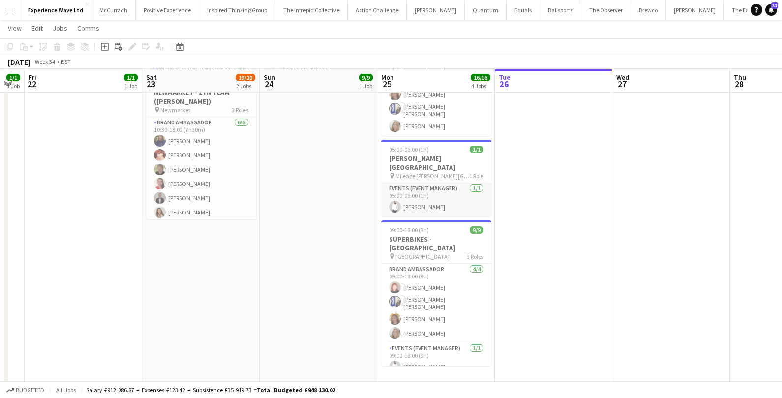
click at [417, 183] on app-card-role "Events (Event Manager) 1/1 05:00-06:00 (1h) Pedro De Marchi" at bounding box center [436, 199] width 110 height 33
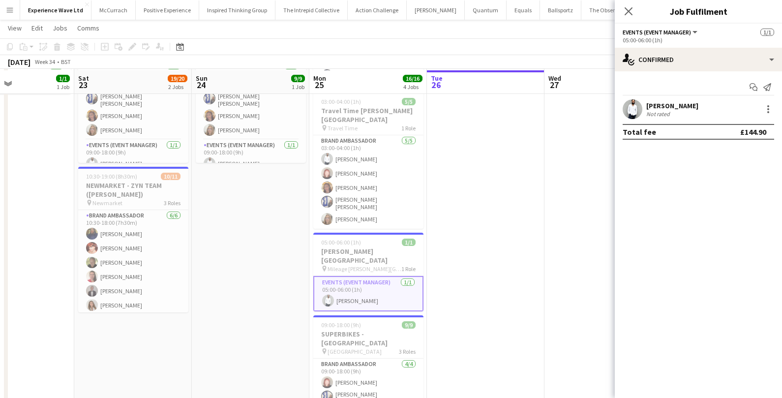
scroll to position [98, 0]
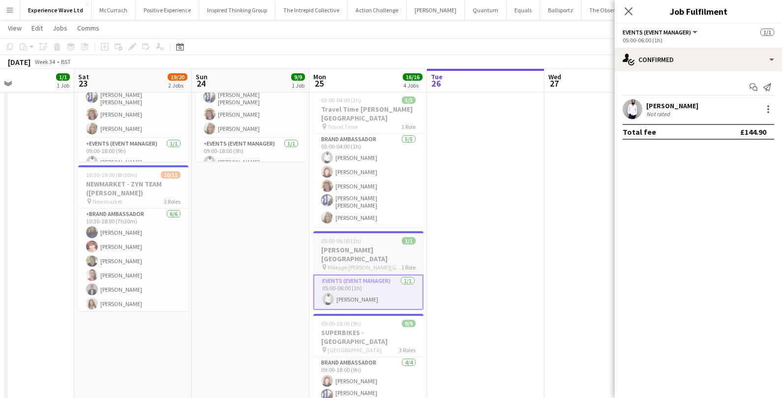
click at [360, 237] on div "05:00-06:00 (1h) 1/1" at bounding box center [368, 240] width 110 height 7
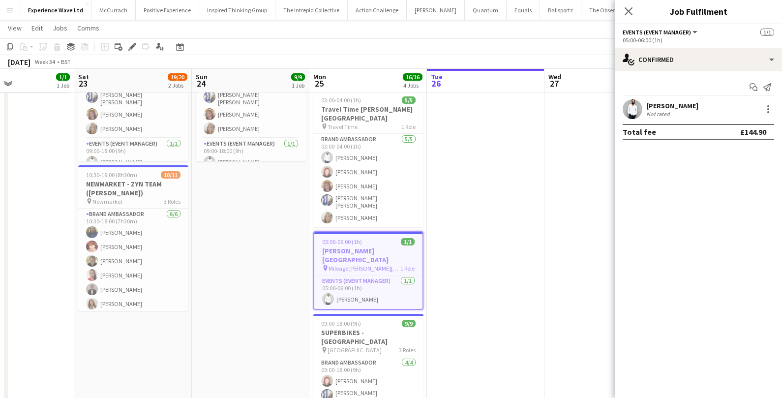
click at [360, 238] on span "05:00-06:00 (1h)" at bounding box center [342, 241] width 40 height 7
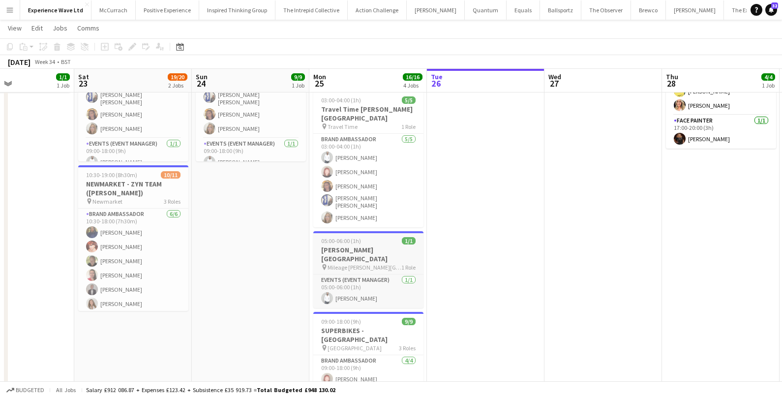
click at [360, 237] on div "05:00-06:00 (1h) 1/1" at bounding box center [368, 240] width 110 height 7
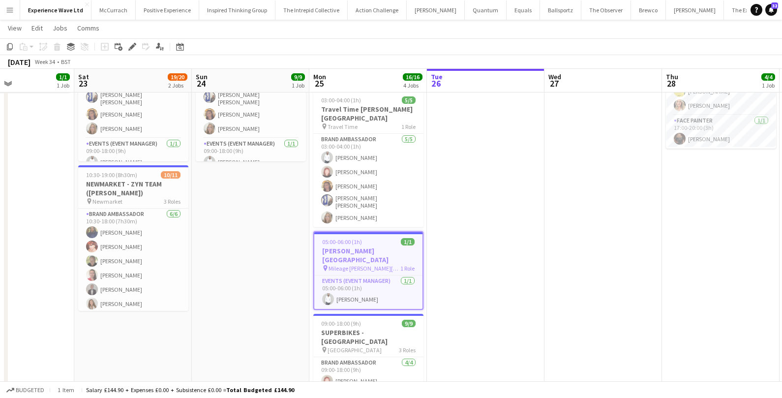
click at [353, 246] on h3 "Cadwell Park Mileage" at bounding box center [368, 255] width 108 height 18
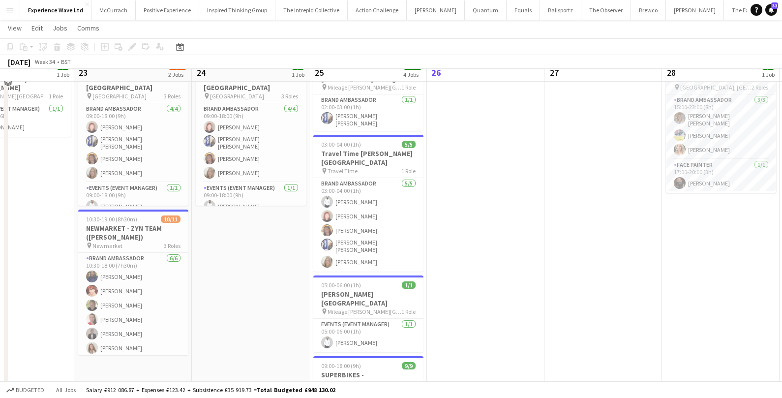
scroll to position [0, 0]
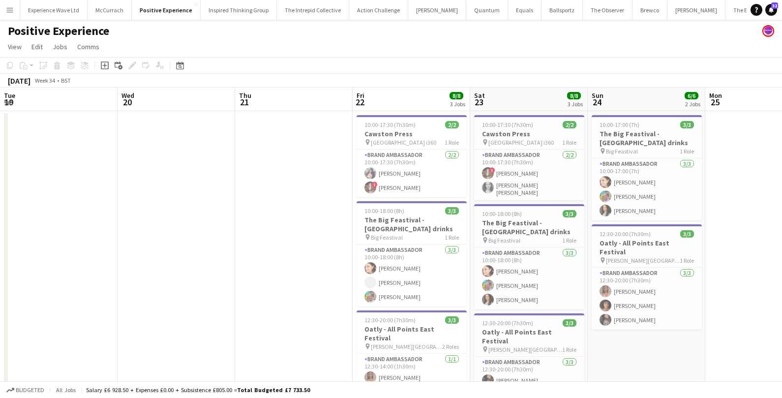
scroll to position [0, 298]
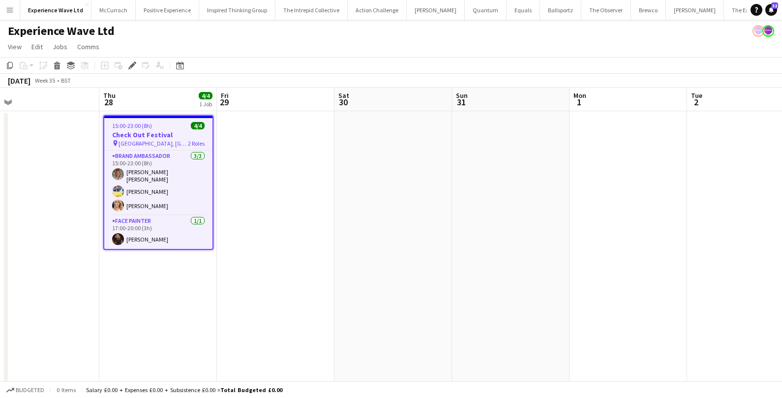
scroll to position [0, 246]
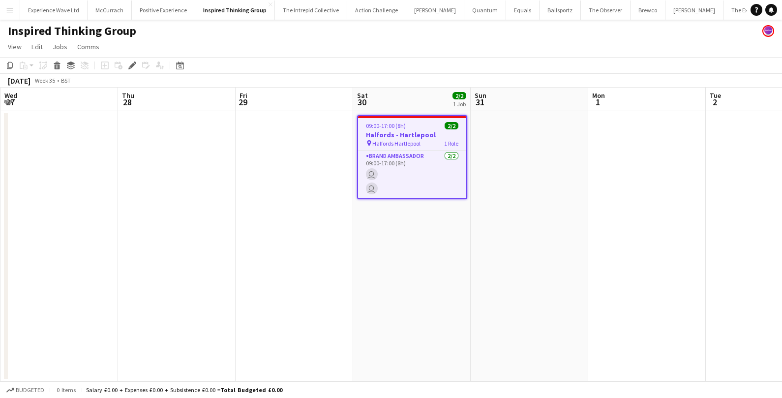
scroll to position [0, 338]
